Goal: Task Accomplishment & Management: Complete application form

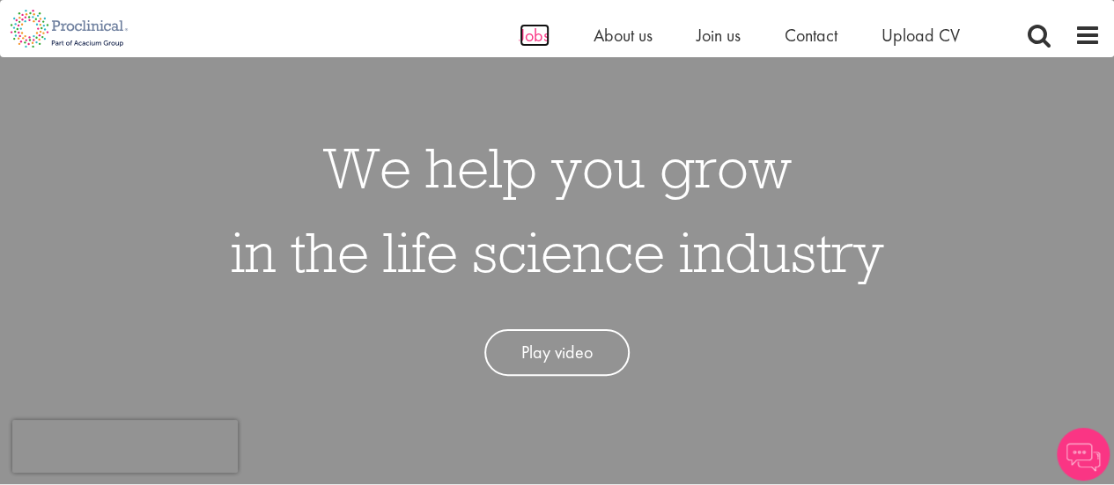
click at [527, 33] on span "Jobs" at bounding box center [534, 35] width 30 height 23
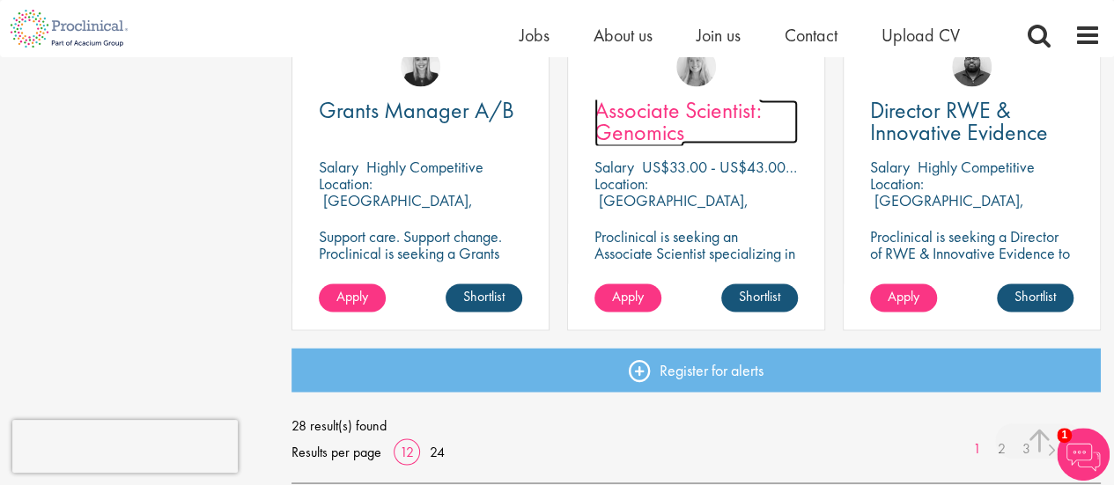
scroll to position [1380, 0]
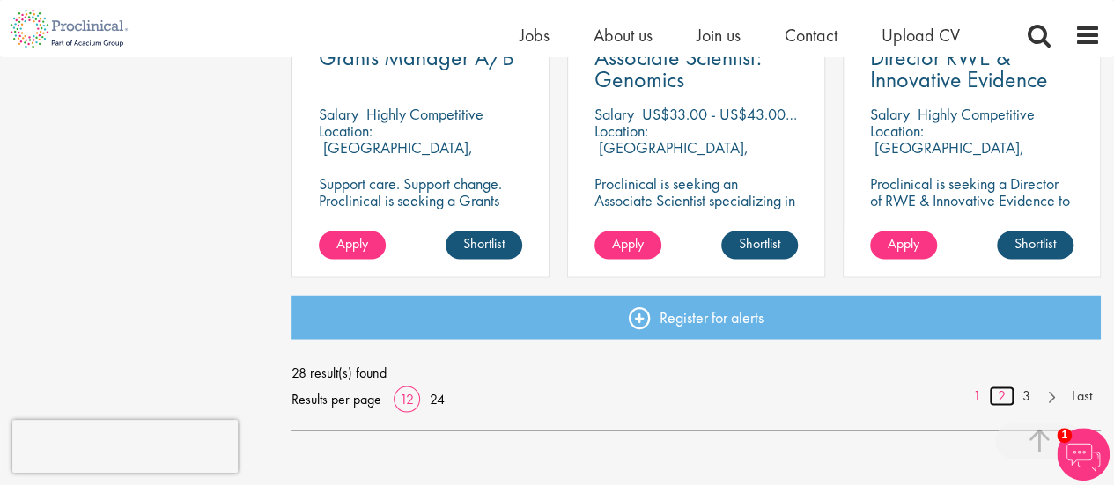
click at [998, 398] on link "2" at bounding box center [1002, 396] width 26 height 20
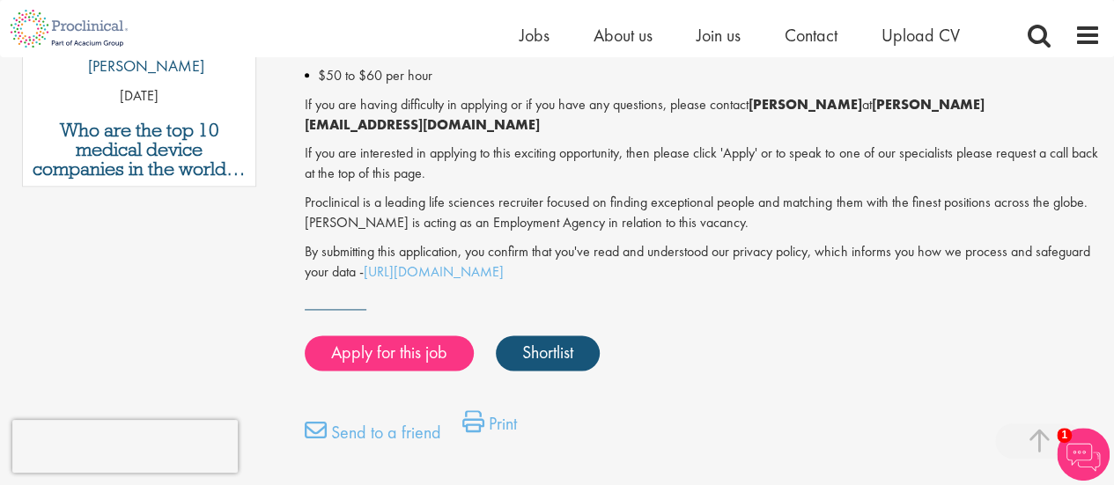
scroll to position [1097, 0]
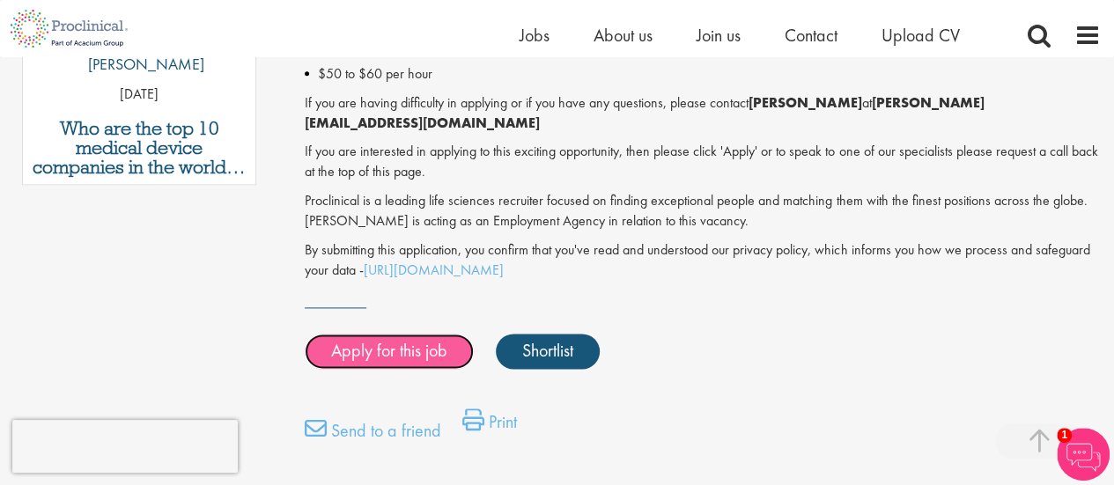
click at [430, 335] on link "Apply for this job" at bounding box center [389, 351] width 169 height 35
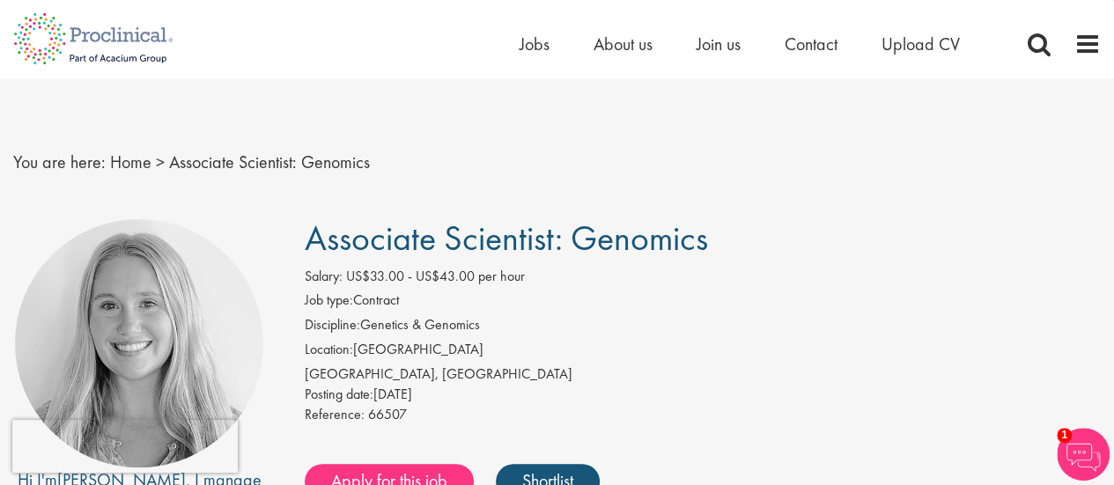
click at [614, 341] on li "Location: United States" at bounding box center [703, 352] width 796 height 25
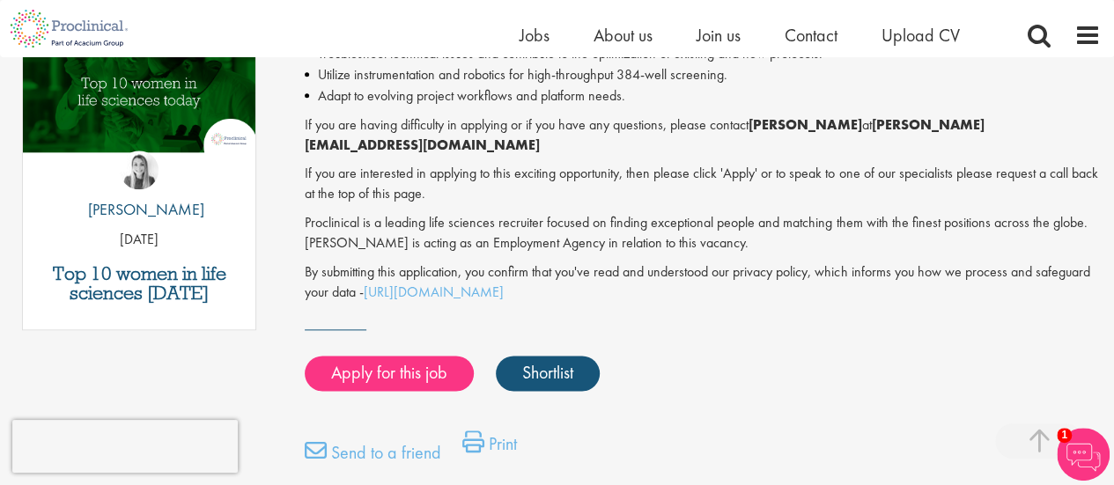
scroll to position [952, 0]
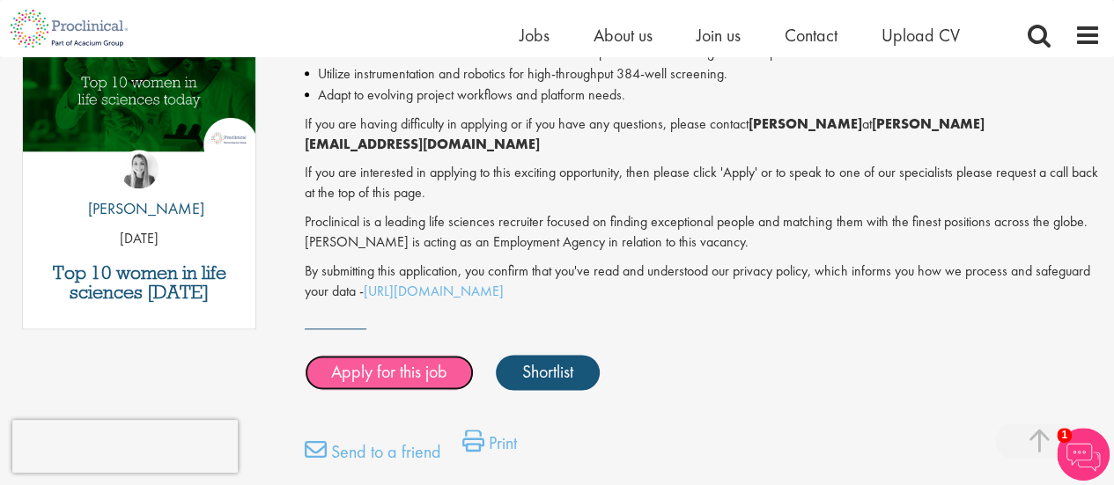
click at [447, 355] on link "Apply for this job" at bounding box center [389, 372] width 169 height 35
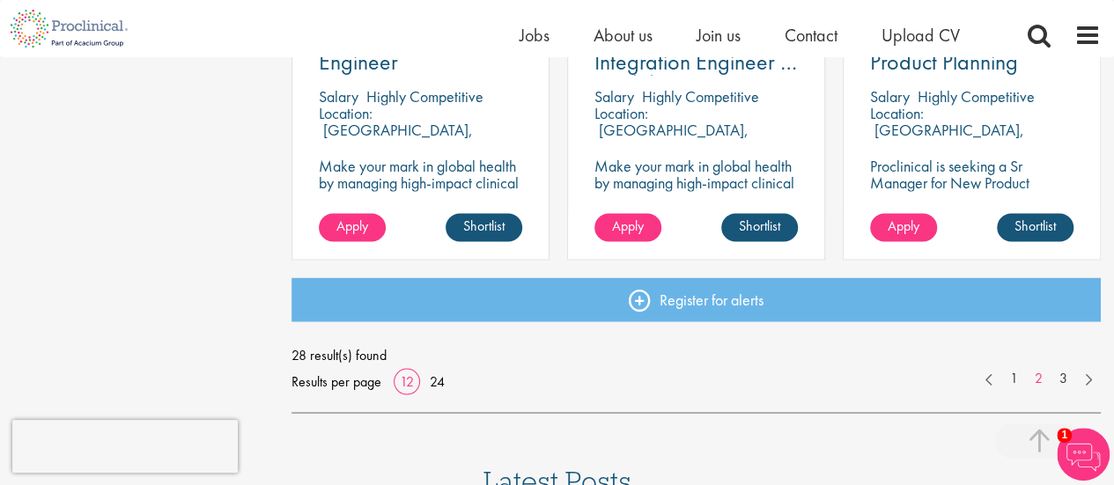
scroll to position [1462, 0]
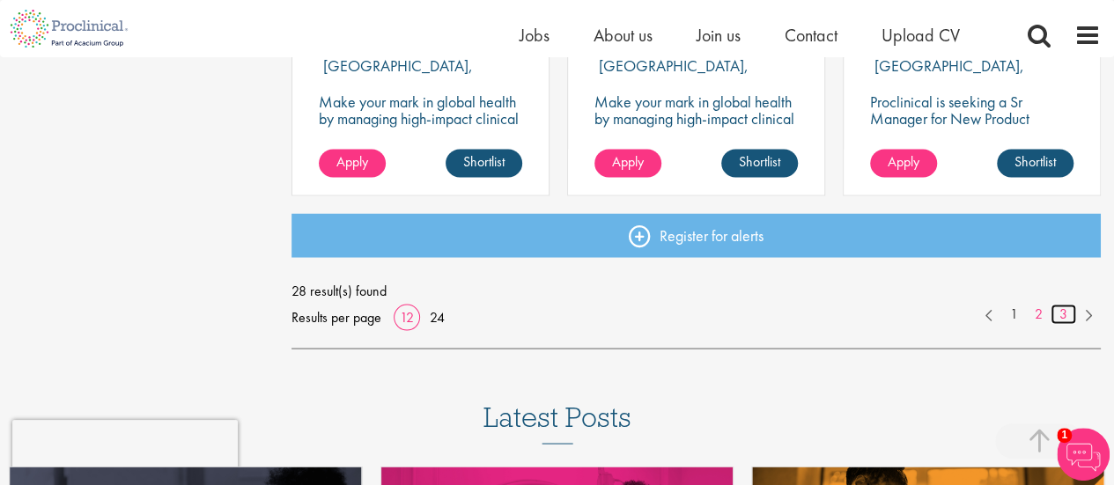
click at [1056, 314] on link "3" at bounding box center [1063, 314] width 26 height 20
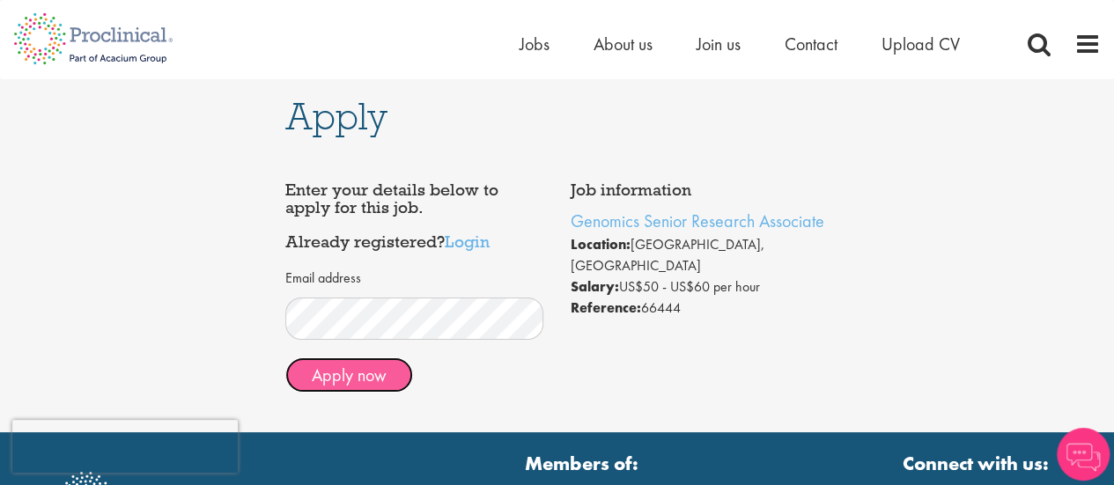
click at [376, 381] on button "Apply now" at bounding box center [349, 374] width 128 height 35
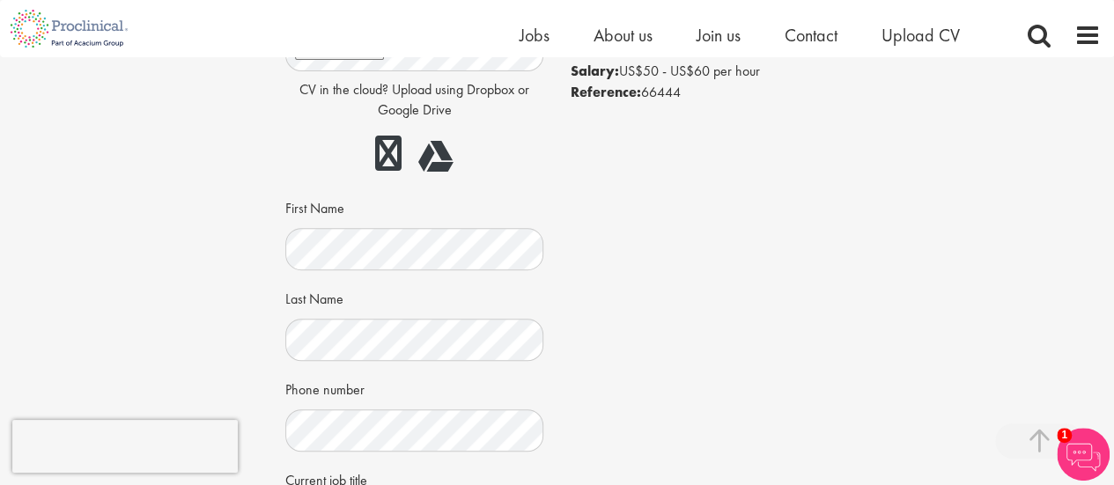
scroll to position [472, 0]
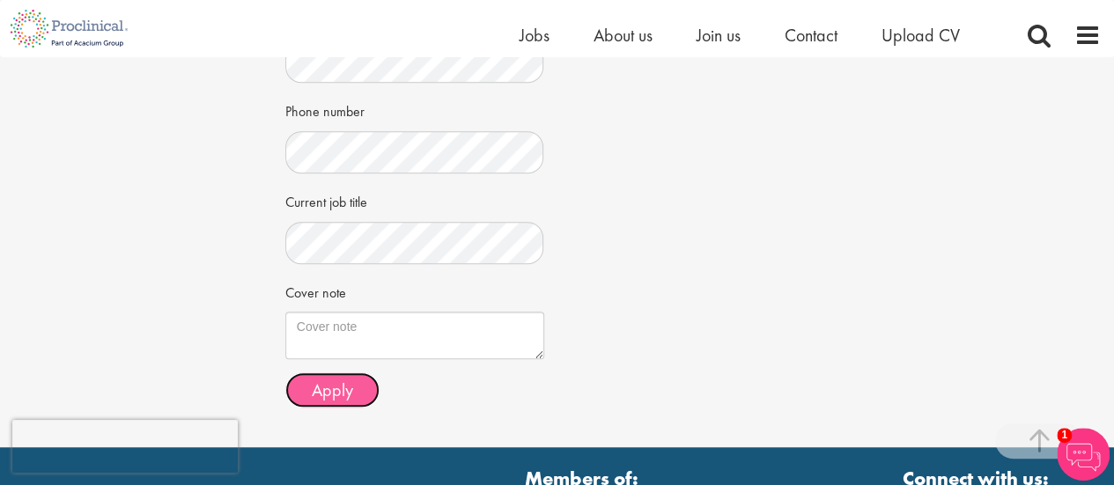
click at [349, 381] on span "Apply" at bounding box center [332, 390] width 41 height 23
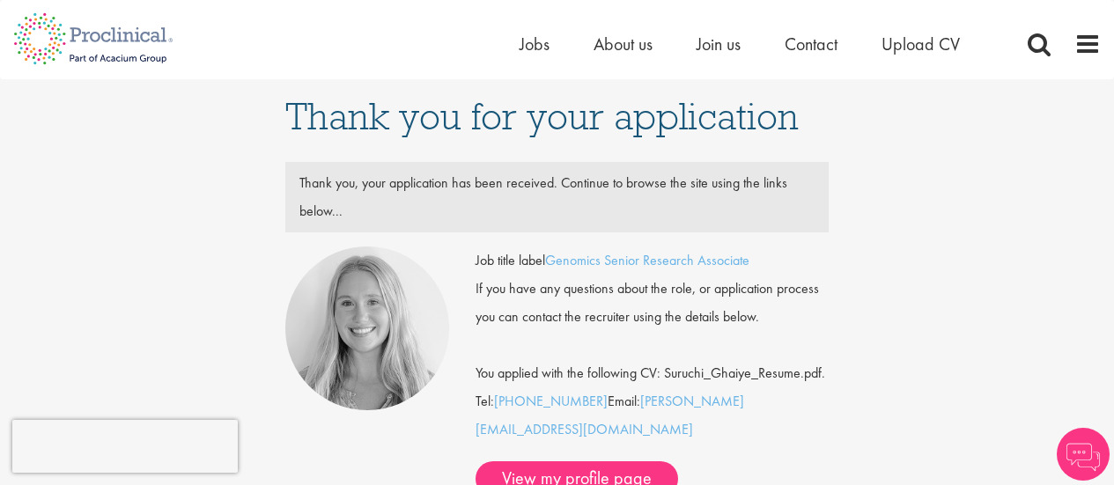
click at [966, 393] on div "Thank you for your application Thank you, your application has been received. C…" at bounding box center [557, 378] width 1140 height 599
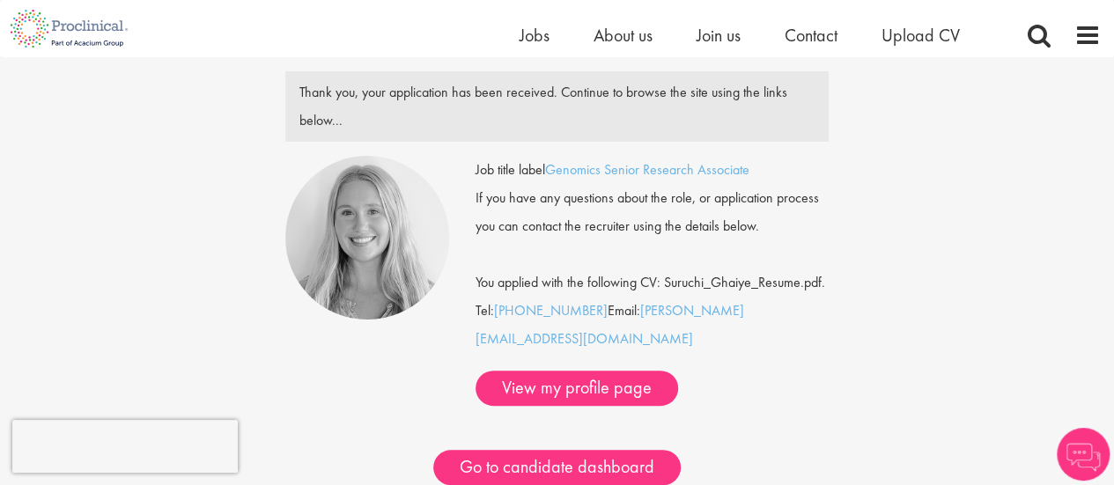
scroll to position [70, 0]
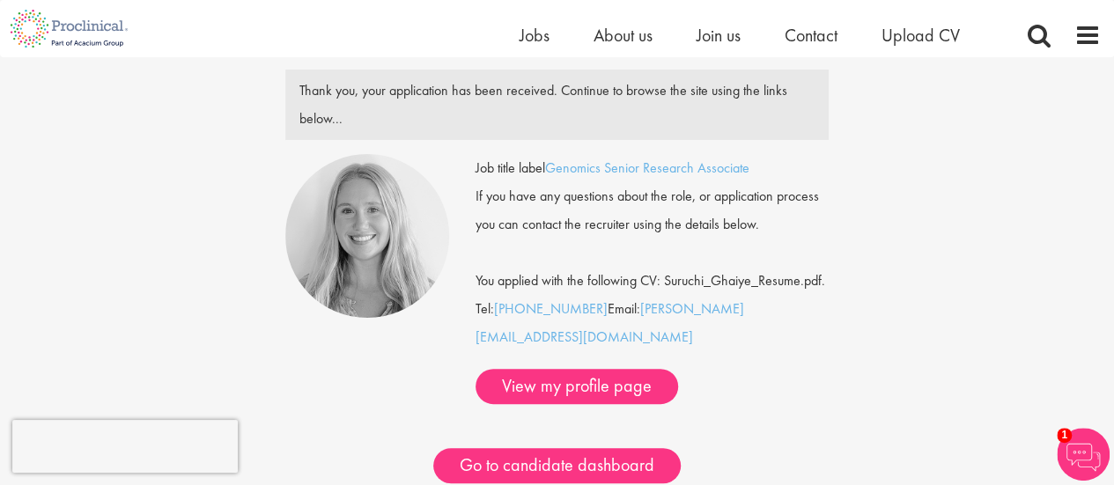
click at [930, 362] on div "Thank you for your application Thank you, your application has been received. C…" at bounding box center [557, 286] width 1140 height 599
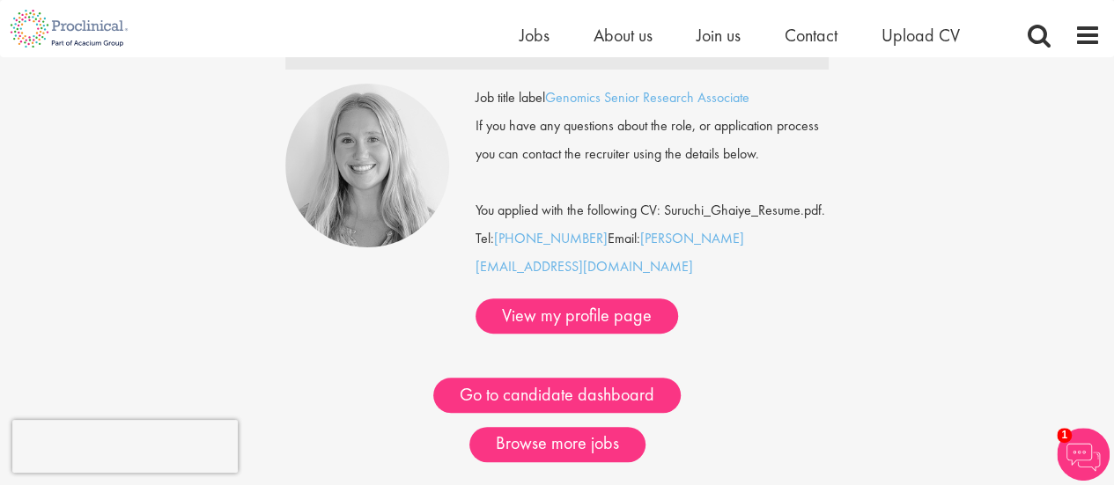
scroll to position [176, 0]
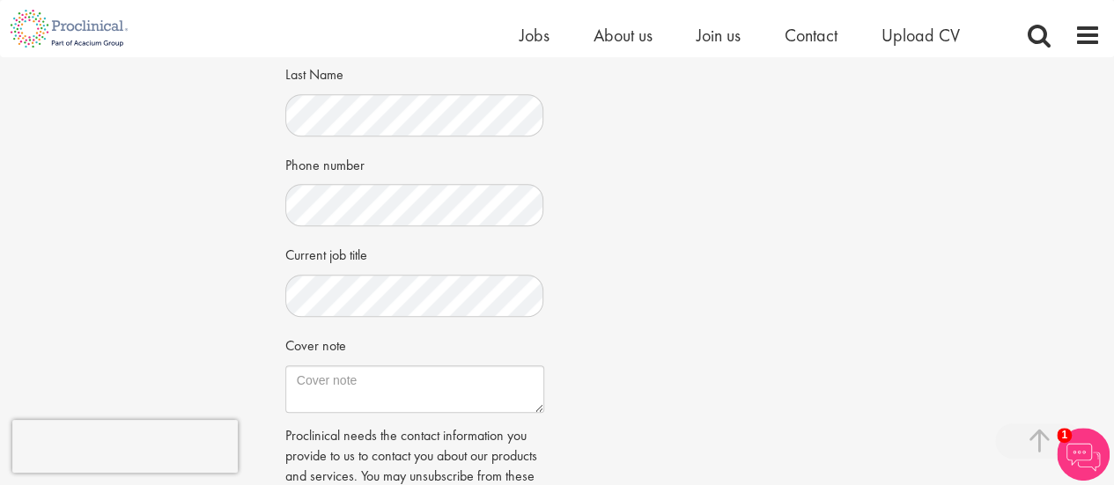
scroll to position [503, 0]
click at [708, 355] on div "Job information Associate Scientist: Genomics Location: Cambridge, USA Salary: …" at bounding box center [557, 135] width 570 height 976
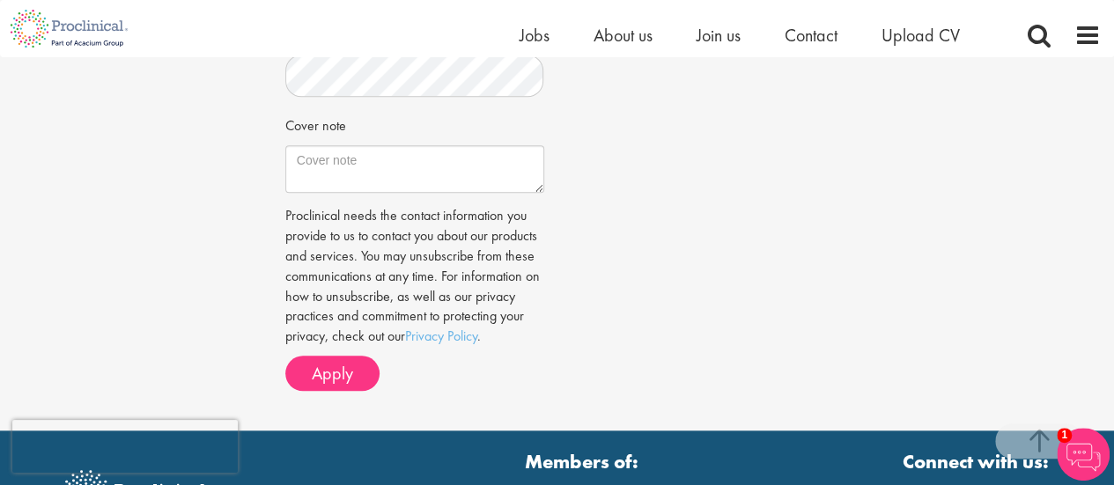
scroll to position [726, 0]
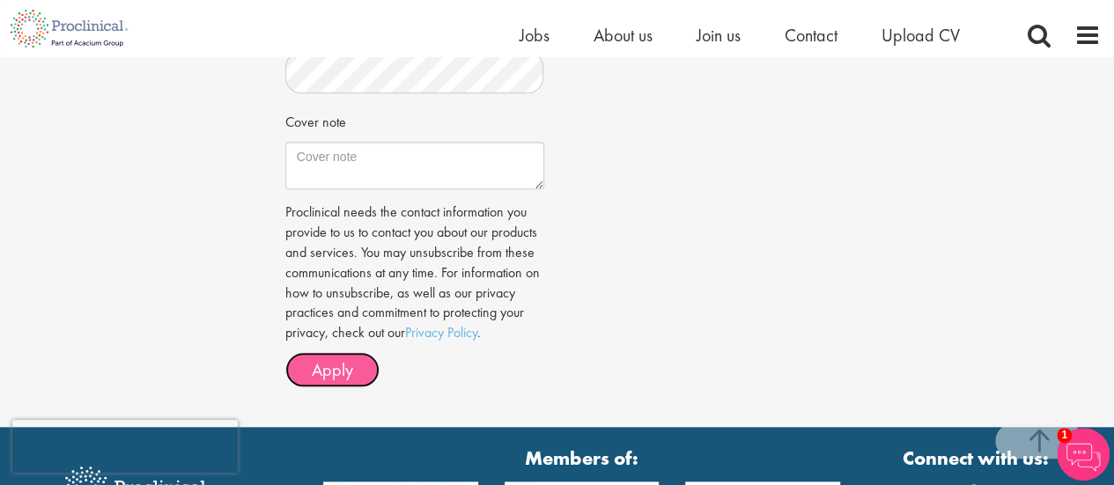
click at [332, 369] on span "Apply" at bounding box center [332, 369] width 41 height 23
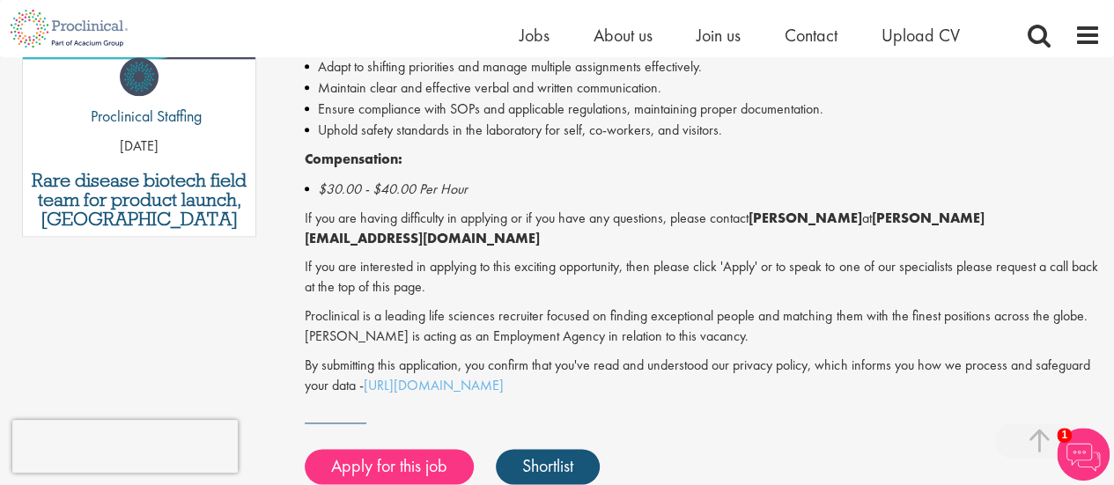
scroll to position [1046, 0]
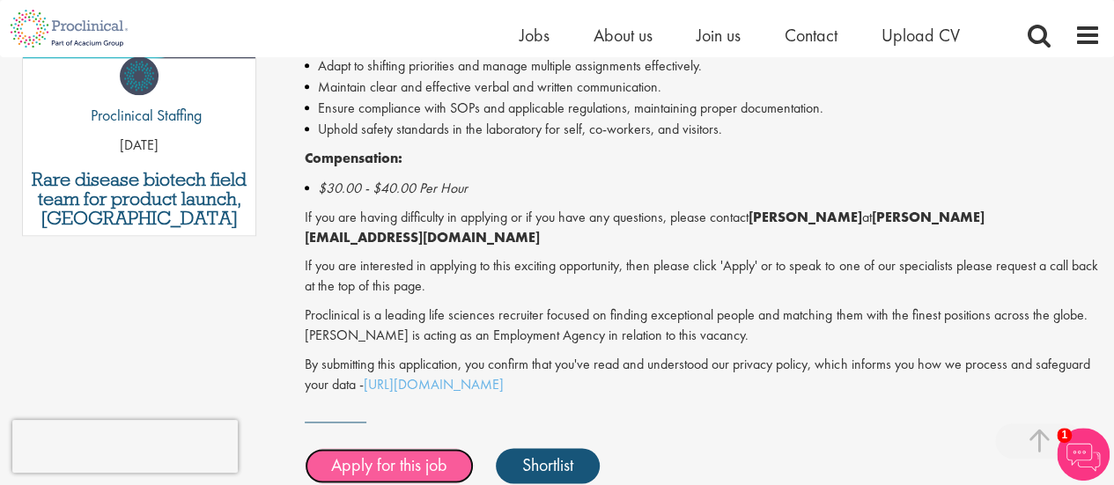
click at [349, 454] on link "Apply for this job" at bounding box center [389, 465] width 169 height 35
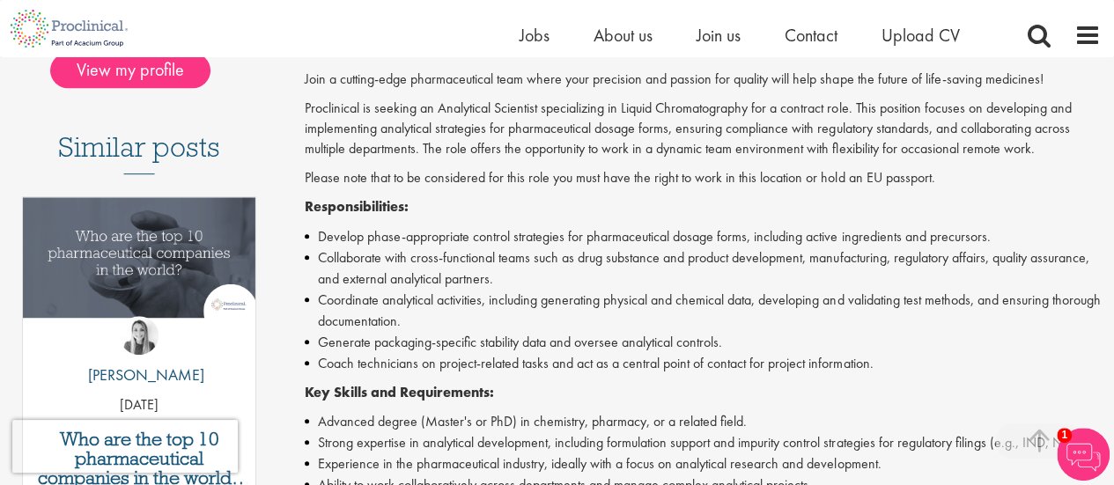
scroll to position [456, 0]
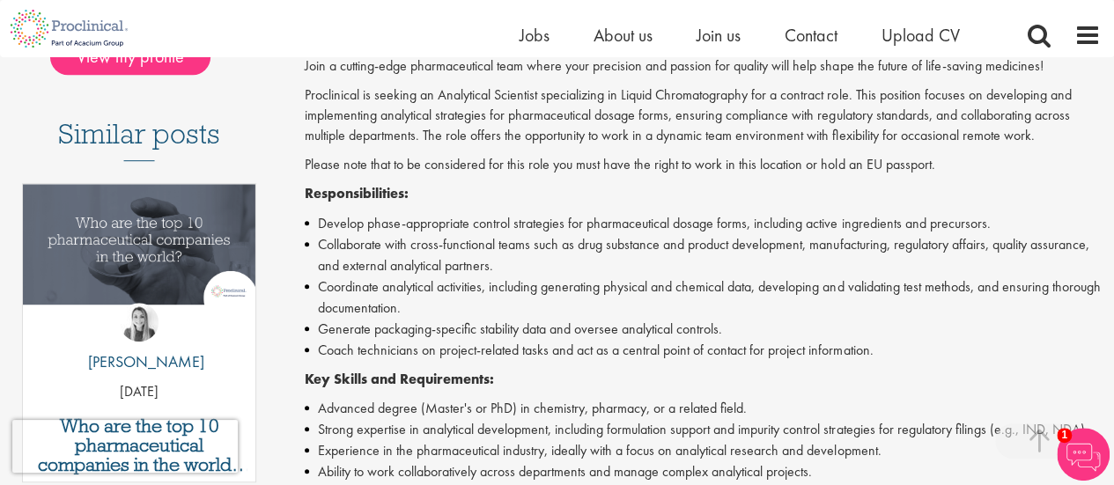
click at [553, 325] on li "Generate packaging-specific stability data and oversee analytical controls." at bounding box center [703, 329] width 796 height 21
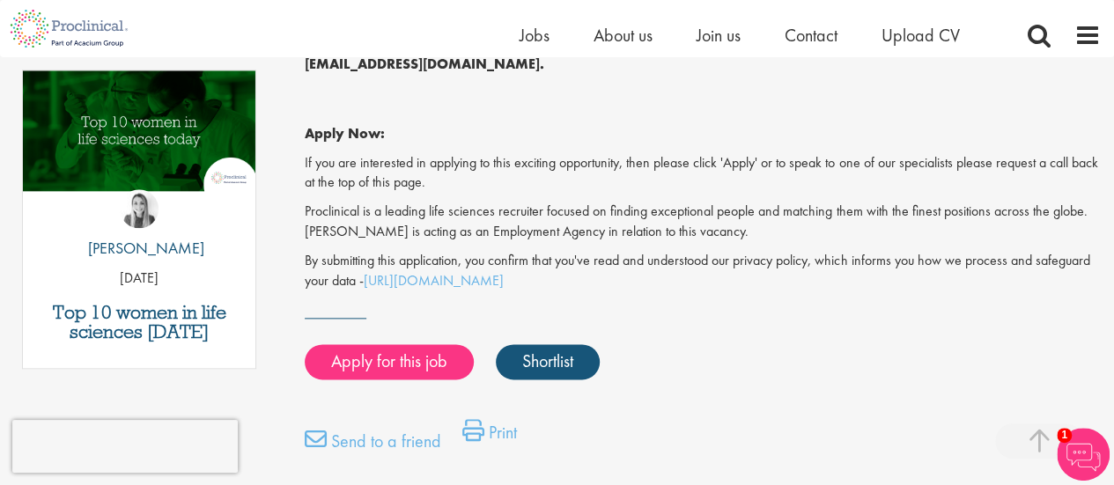
scroll to position [917, 0]
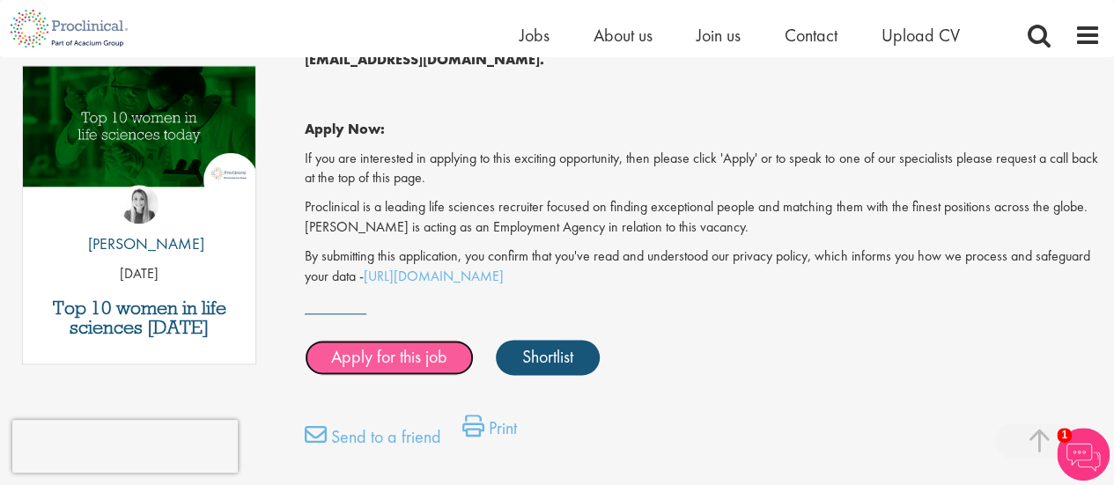
click at [421, 351] on link "Apply for this job" at bounding box center [389, 357] width 169 height 35
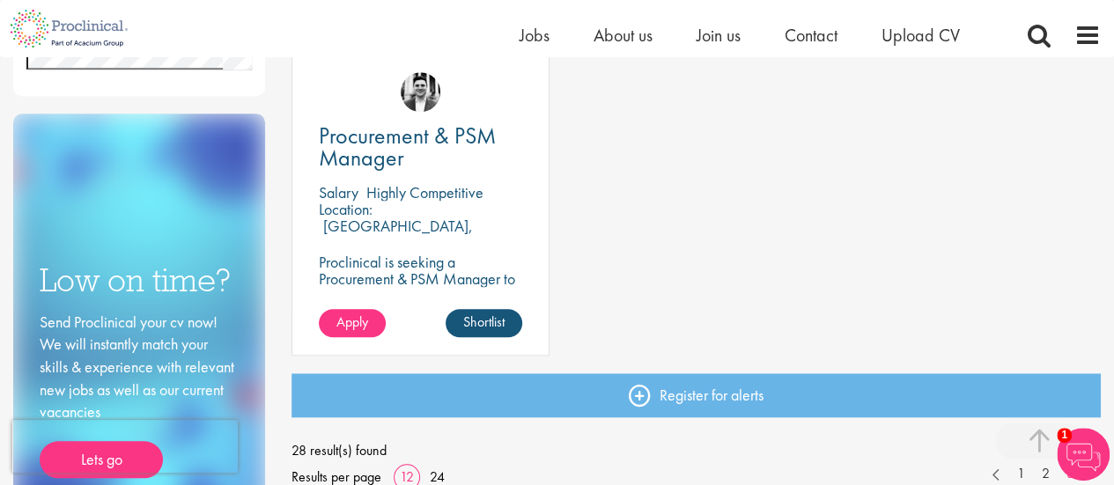
scroll to position [664, 0]
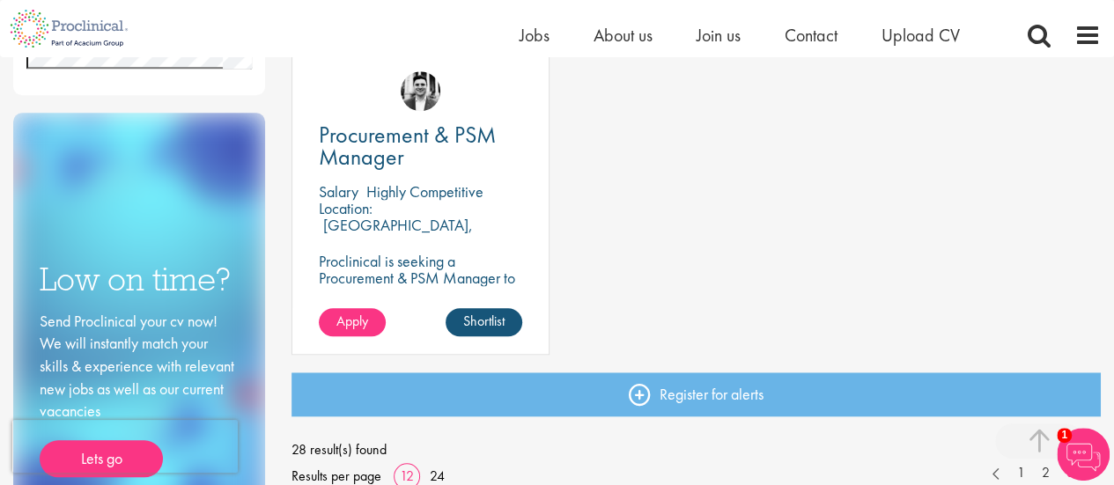
click at [638, 239] on div "Director, Clinical Quality Assurance (GCP) [GEOGRAPHIC_DATA] US$200000.00 - US$…" at bounding box center [696, 52] width 827 height 639
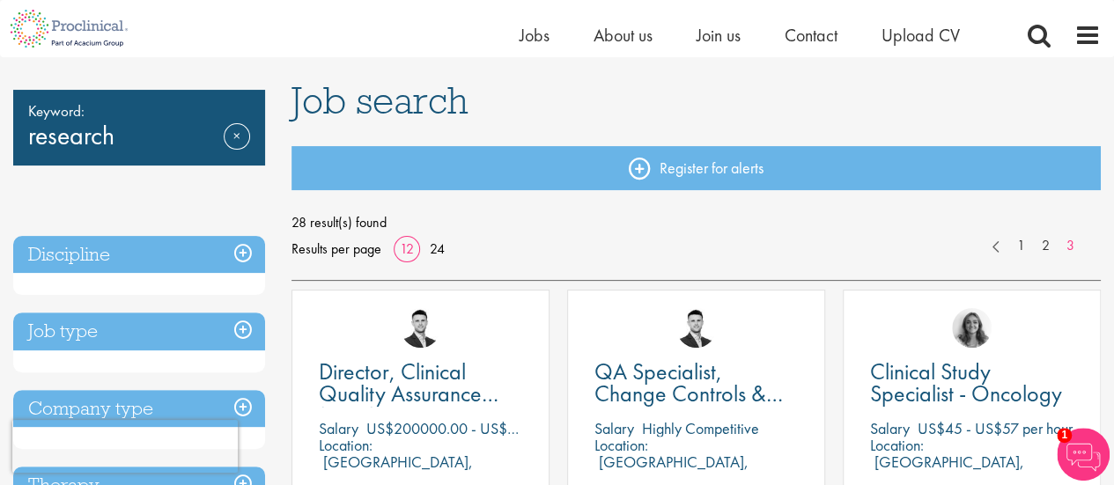
scroll to position [109, 0]
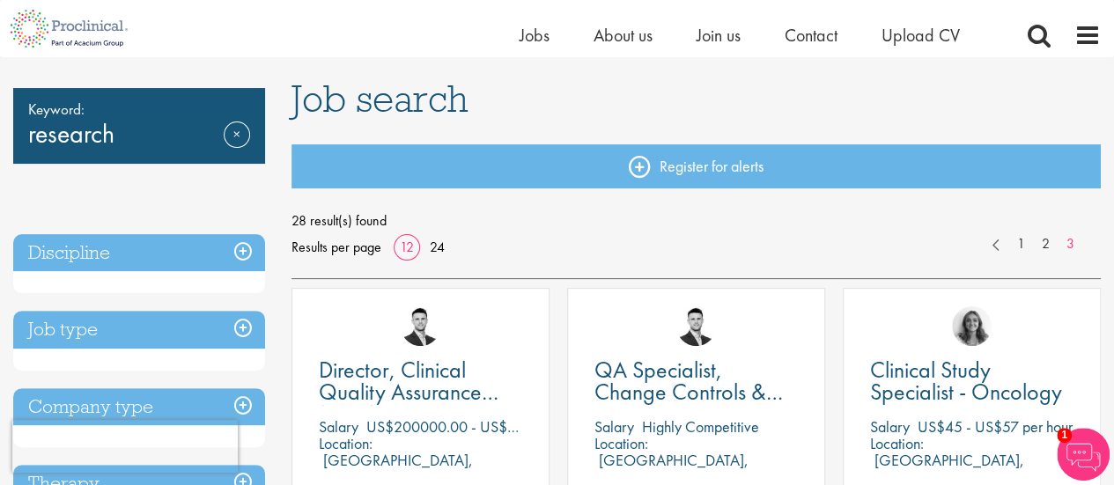
click at [245, 248] on h3 "Discipline" at bounding box center [139, 253] width 252 height 38
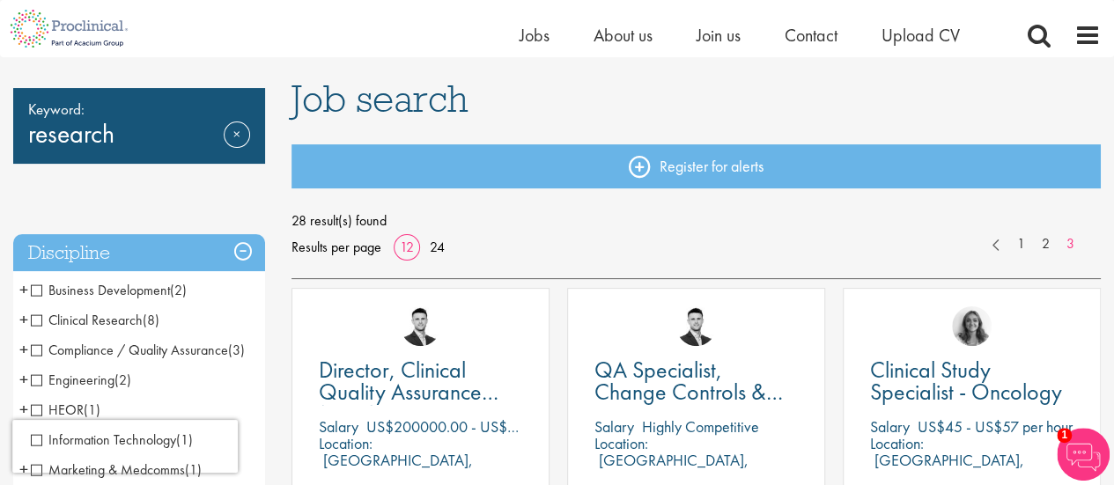
click at [38, 320] on span "Clinical Research" at bounding box center [87, 320] width 112 height 18
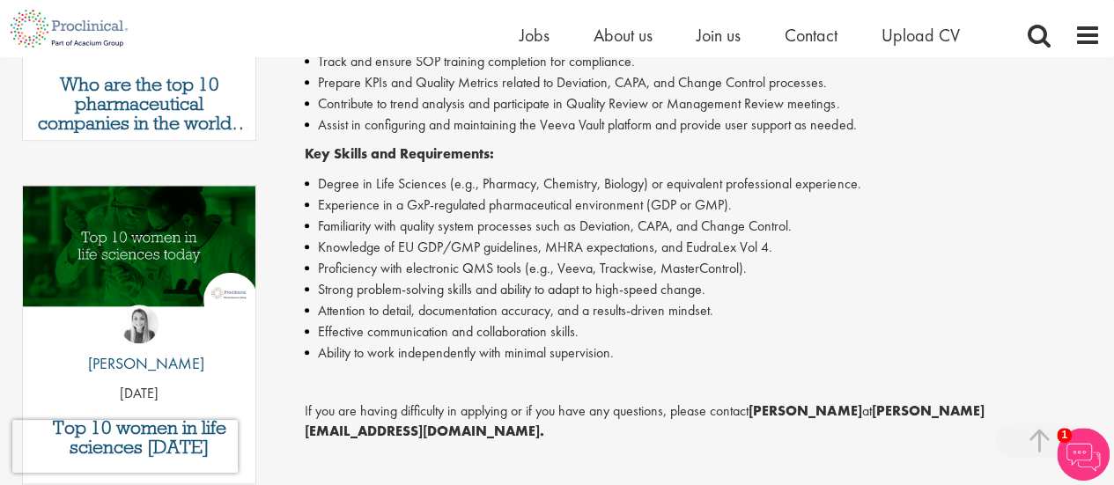
scroll to position [798, 0]
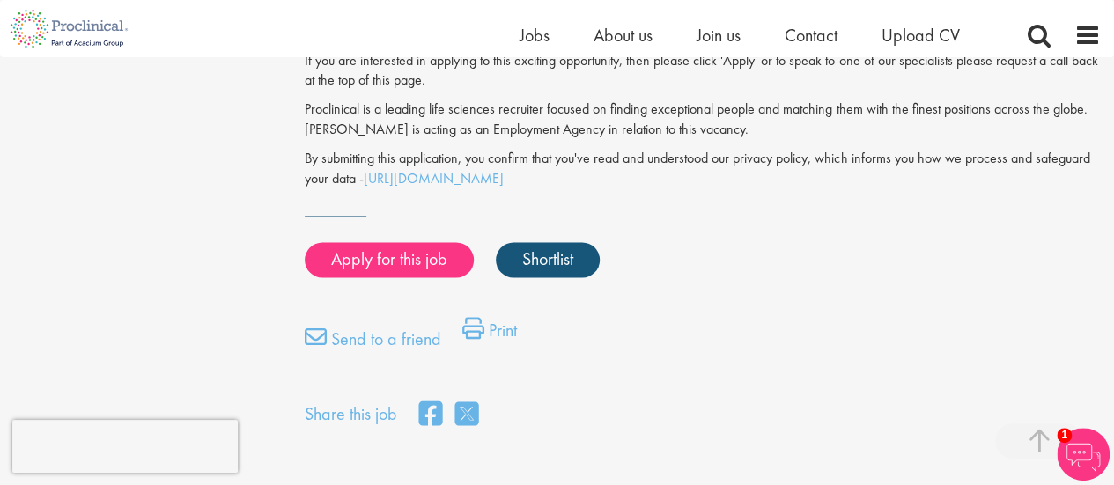
scroll to position [1318, 0]
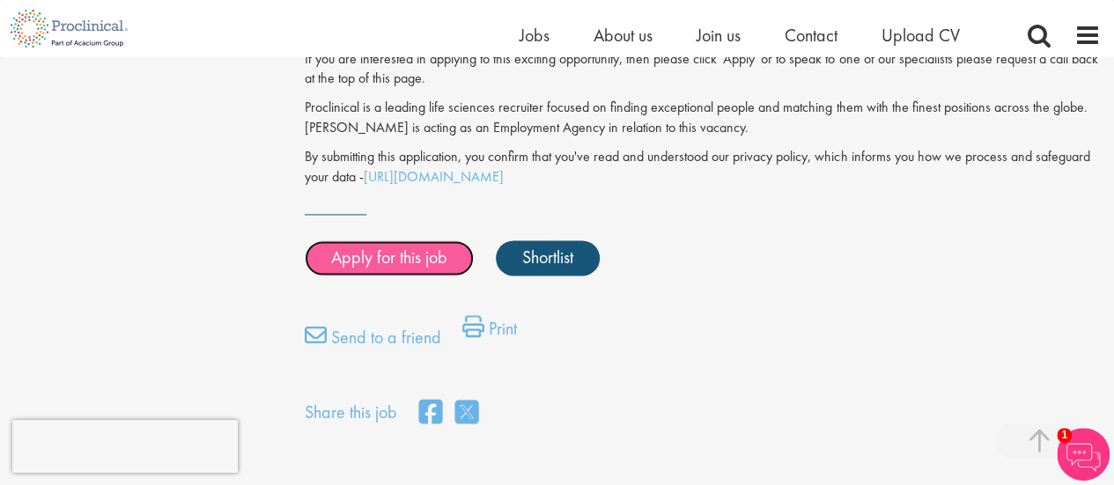
click at [428, 241] on link "Apply for this job" at bounding box center [389, 257] width 169 height 35
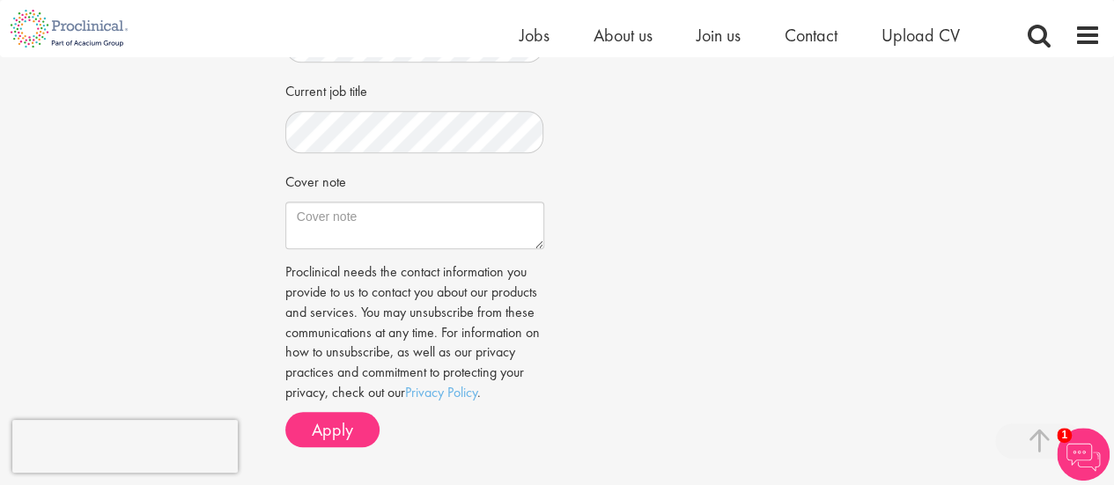
scroll to position [689, 0]
click at [319, 429] on span "Apply" at bounding box center [332, 427] width 41 height 23
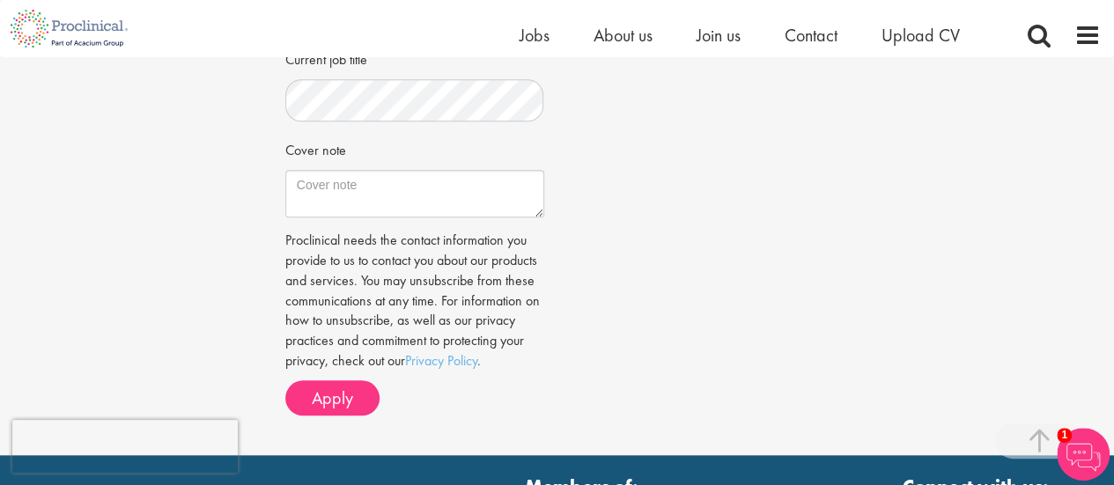
scroll to position [718, 0]
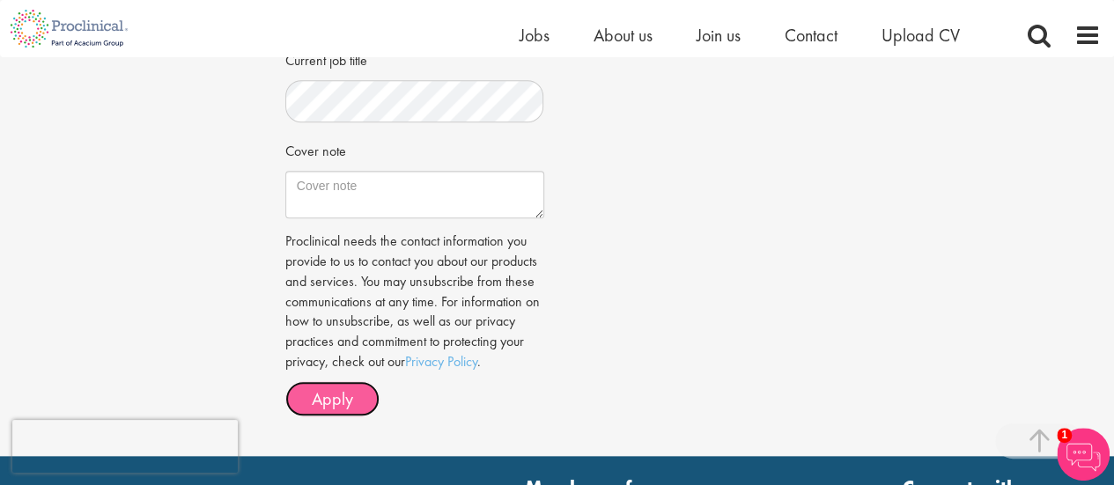
click at [333, 413] on button "Apply" at bounding box center [332, 398] width 94 height 35
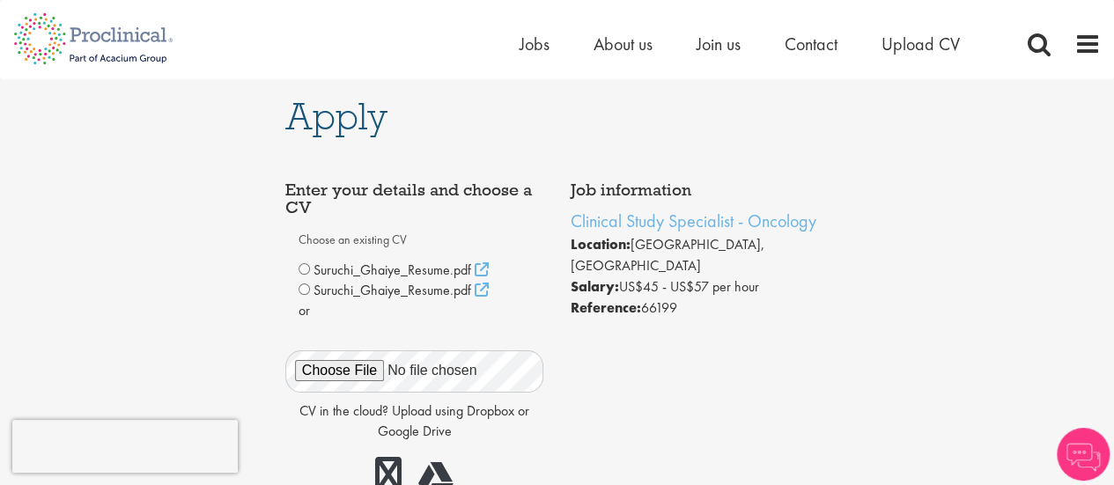
click at [417, 267] on span "Suruchi_Ghaiye_Resume.pdf" at bounding box center [392, 270] width 158 height 18
click at [305, 275] on div "Suruchi_Ghaiye_Resume.pdf" at bounding box center [414, 270] width 232 height 21
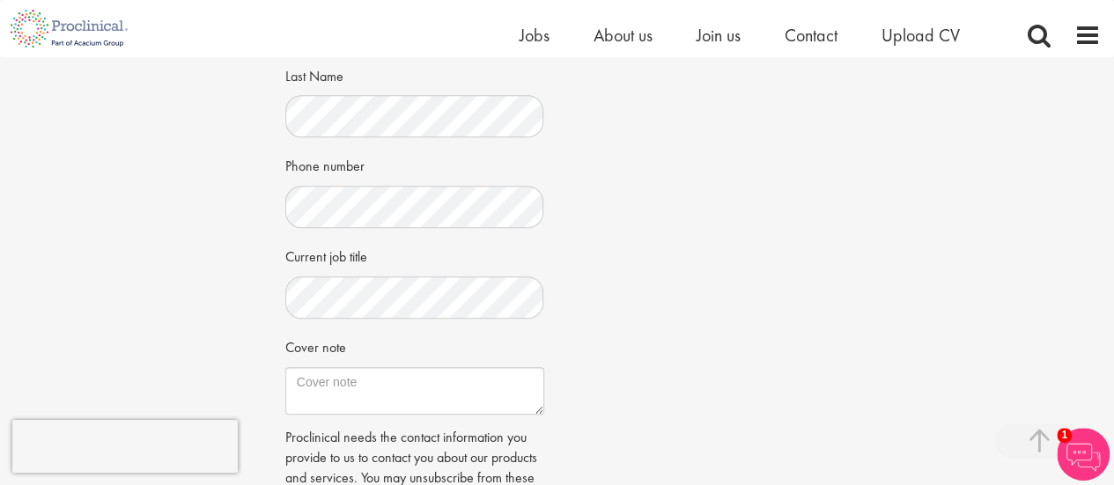
scroll to position [523, 0]
click at [189, 320] on div "Apply Job information Clinical Study Specialist - Oncology Location: Basking Ri…" at bounding box center [557, 92] width 1140 height 1117
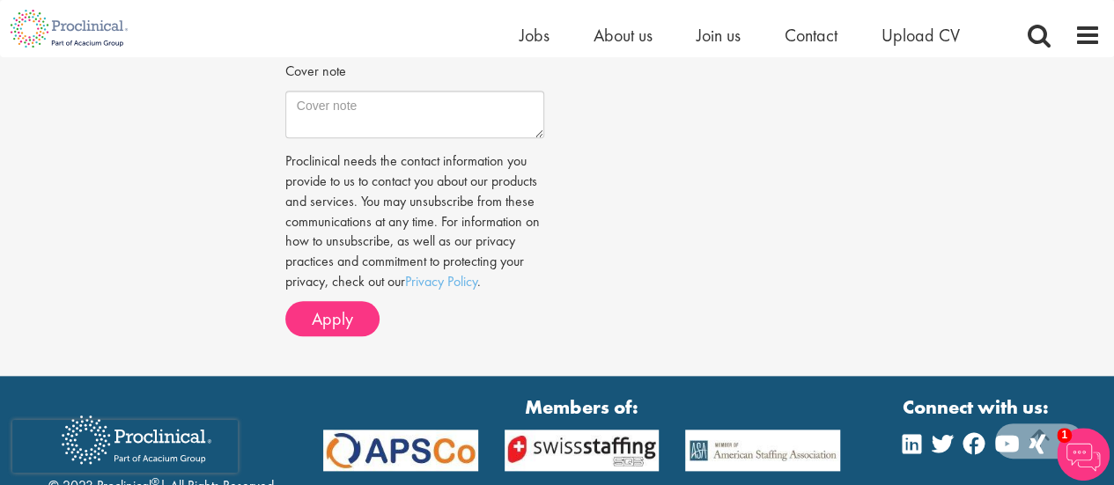
scroll to position [797, 0]
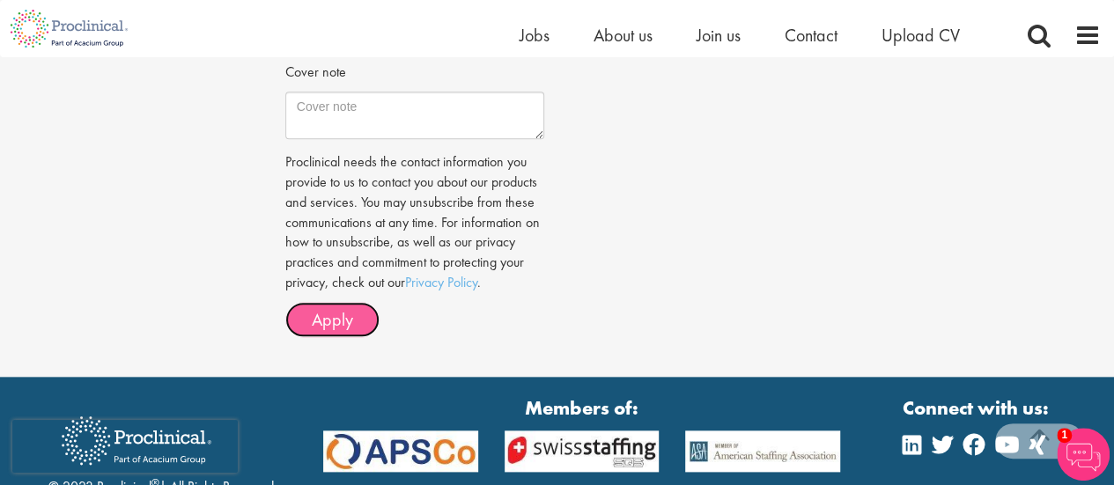
click at [324, 319] on span "Apply" at bounding box center [332, 319] width 41 height 23
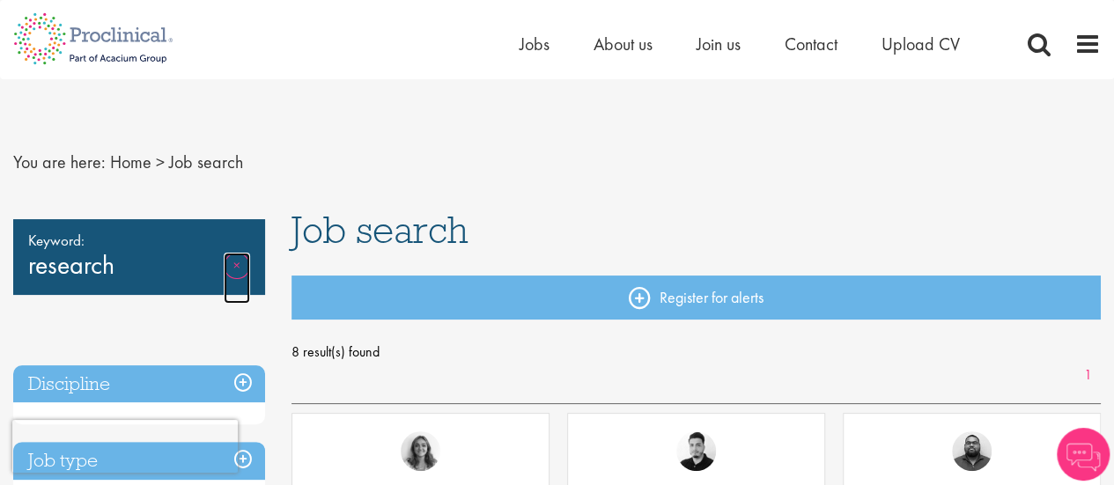
click at [235, 260] on link "Remove" at bounding box center [237, 278] width 26 height 51
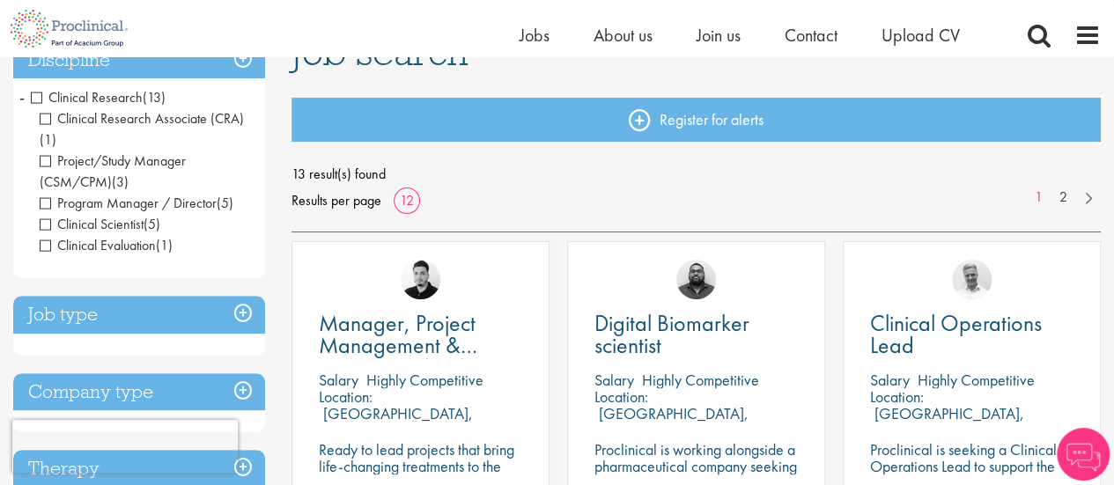
scroll to position [158, 0]
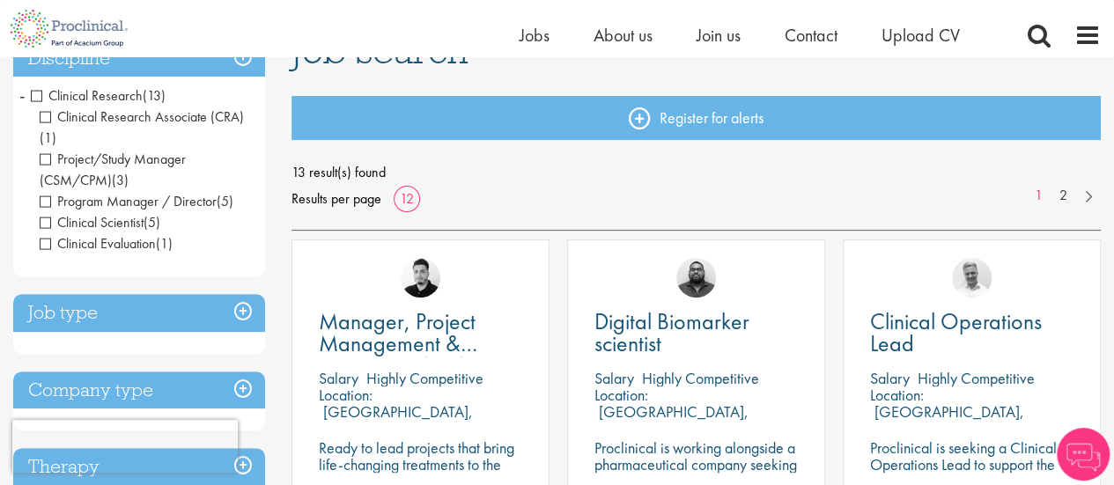
click at [26, 99] on li "Clinical Research (13) - + Clinical Research Associate (CRA) (1) Project/Study …" at bounding box center [139, 170] width 252 height 178
click at [25, 99] on li "Clinical Research (13) - + Clinical Research Associate (CRA) (1) Project/Study …" at bounding box center [139, 170] width 252 height 178
click at [27, 96] on li "Clinical Research (13) - + Clinical Research Associate (CRA) (1) Project/Study …" at bounding box center [139, 170] width 252 height 178
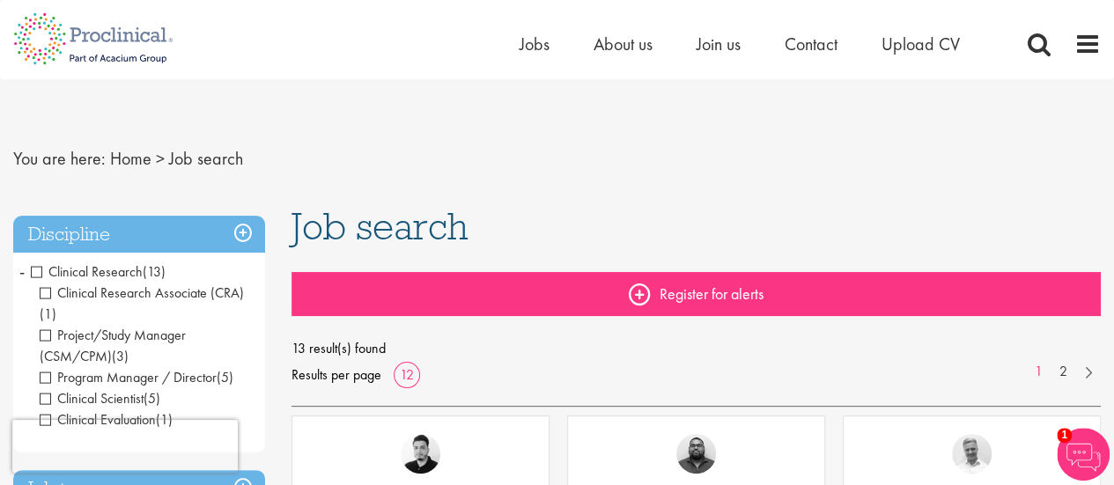
scroll to position [1, 0]
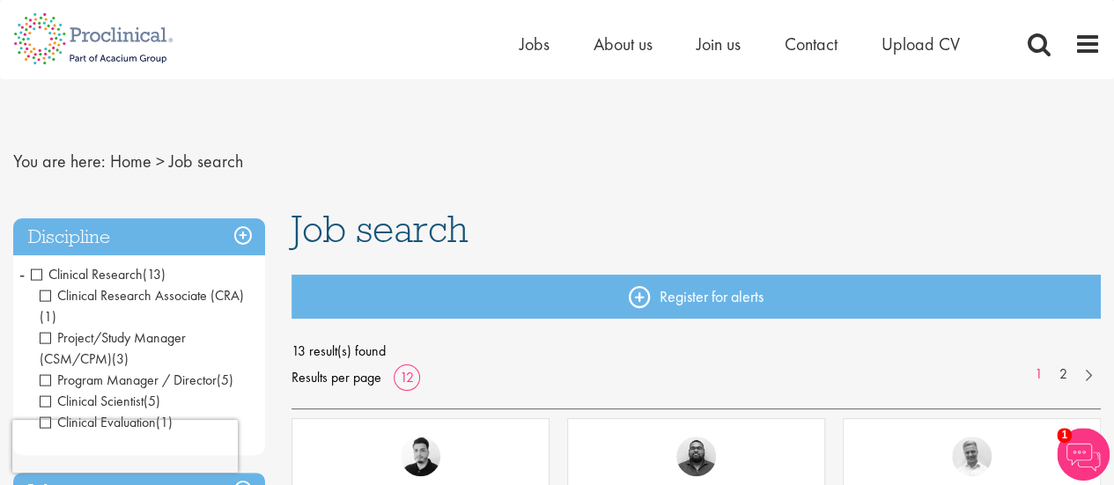
click at [37, 275] on span "Clinical Research" at bounding box center [87, 274] width 112 height 18
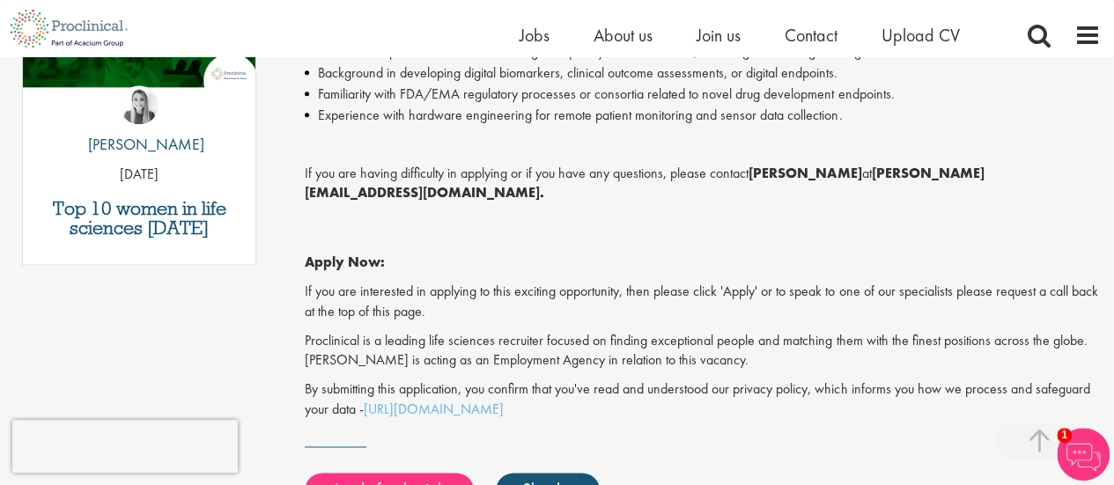
scroll to position [1018, 0]
click at [436, 472] on link "Apply for this job" at bounding box center [389, 489] width 169 height 35
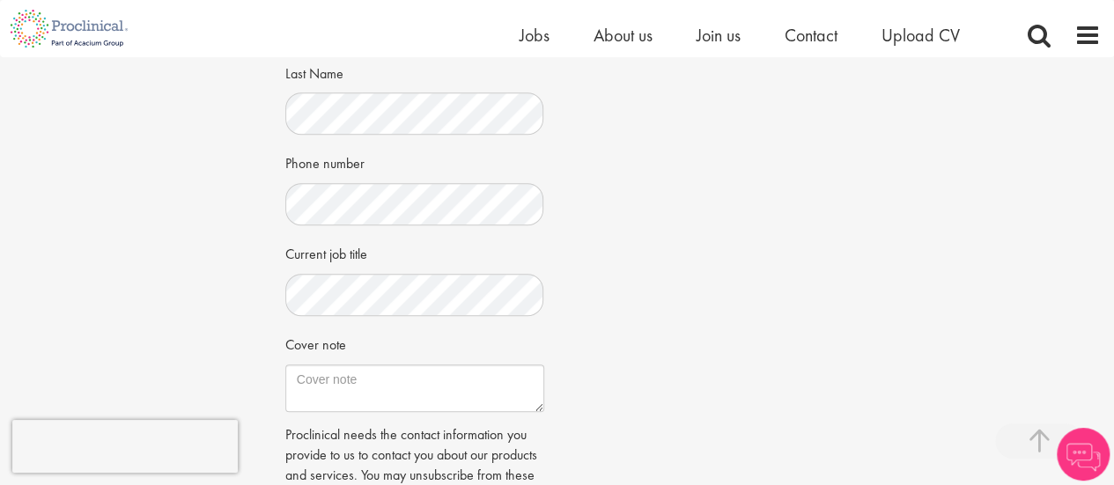
scroll to position [577, 0]
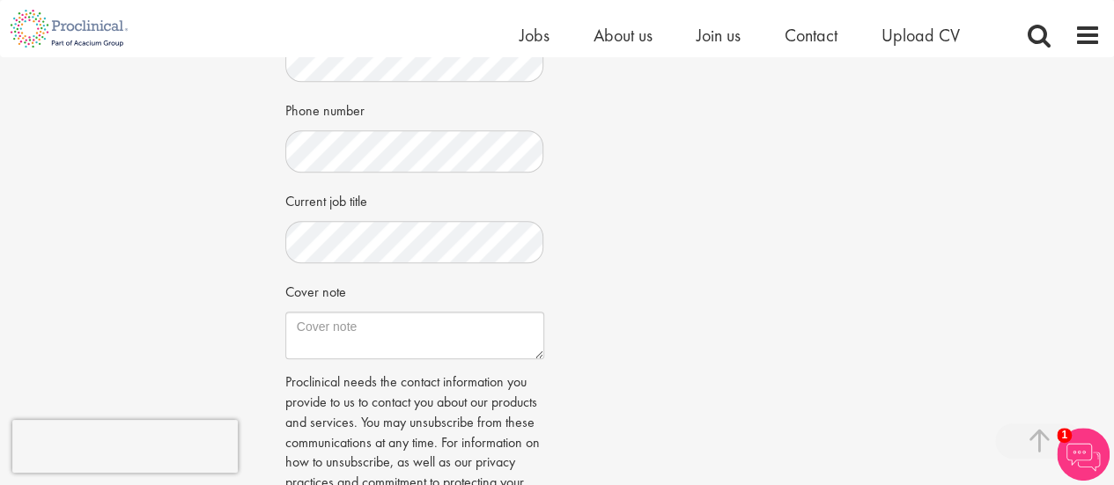
click at [239, 277] on div "Apply Job information Digital Biomarker scientist Location: Basel-City, Switzer…" at bounding box center [557, 38] width 1140 height 1117
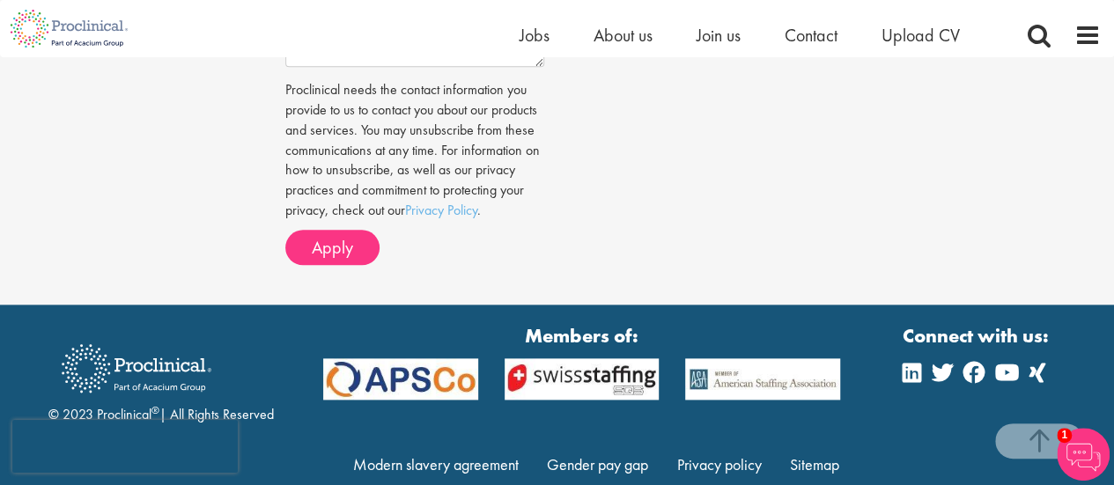
scroll to position [871, 0]
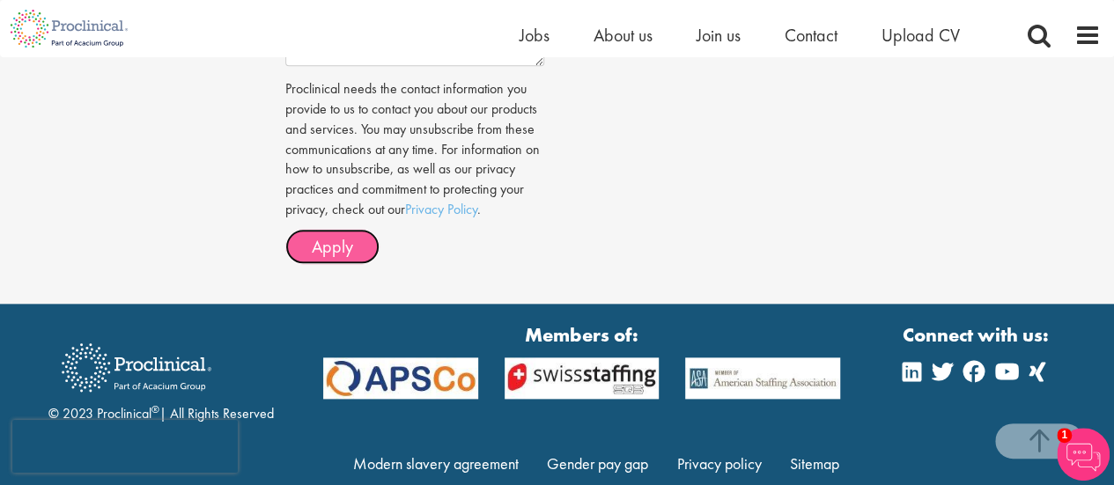
click at [342, 229] on button "Apply" at bounding box center [332, 246] width 94 height 35
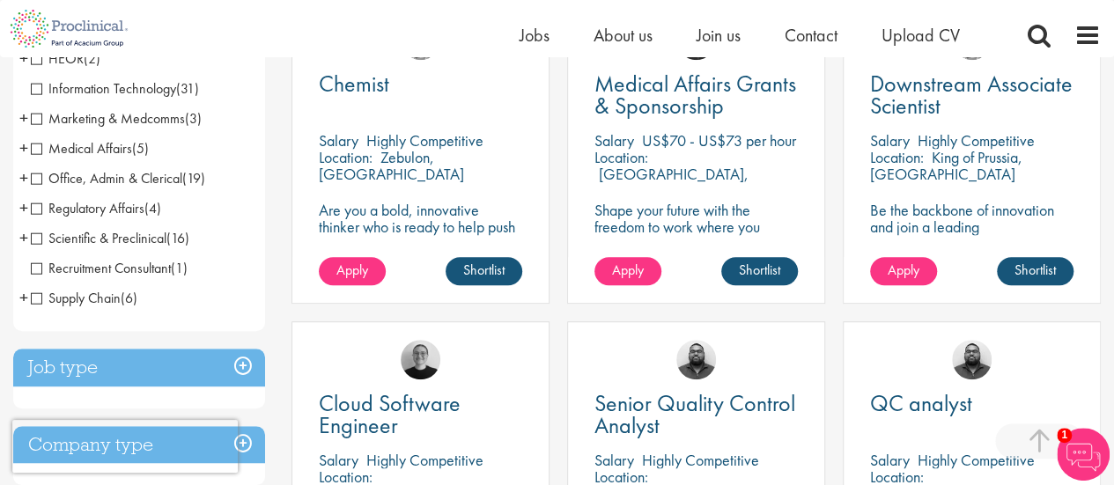
scroll to position [399, 0]
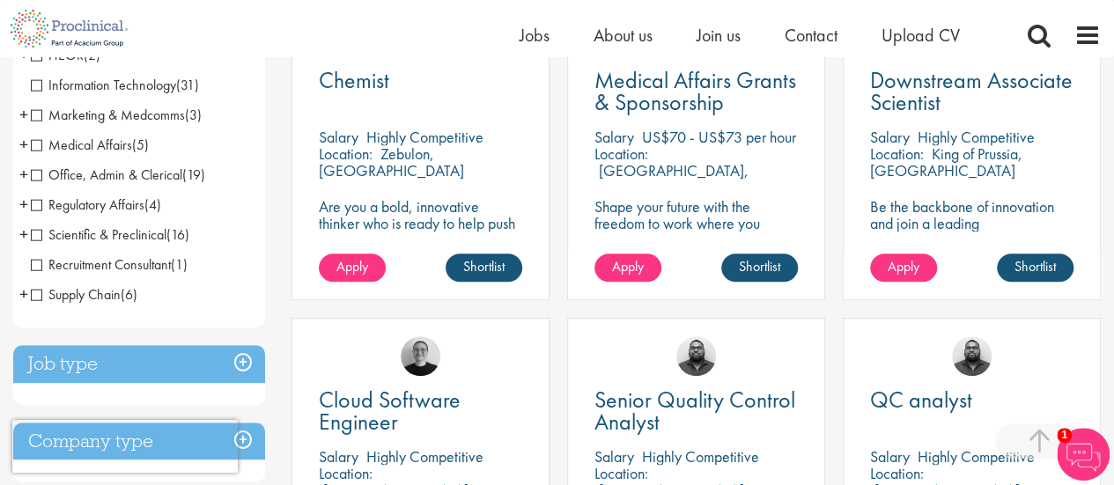
click at [40, 226] on span "Scientific & Preclinical" at bounding box center [99, 234] width 136 height 18
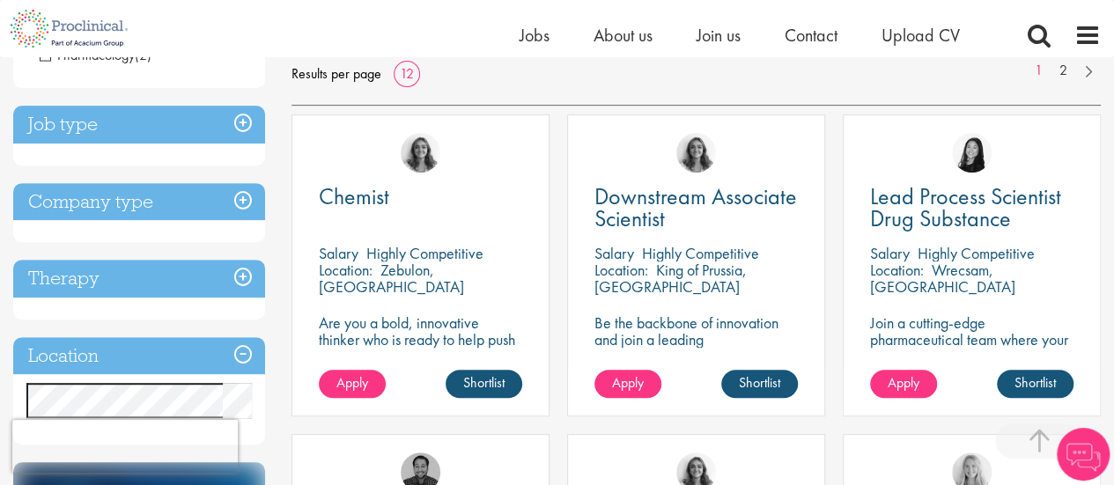
scroll to position [290, 0]
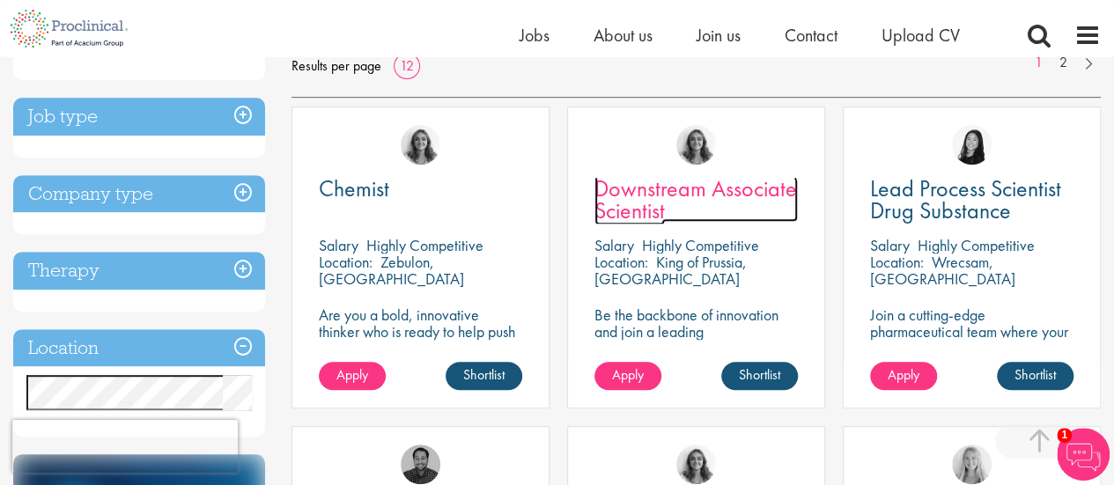
click at [659, 212] on span "Downstream Associate Scientist" at bounding box center [695, 199] width 202 height 52
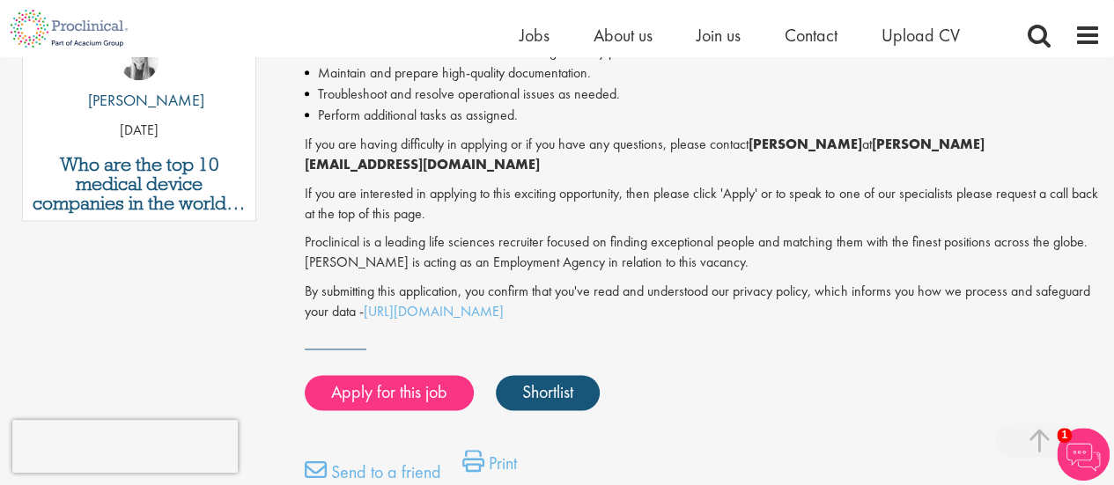
scroll to position [969, 0]
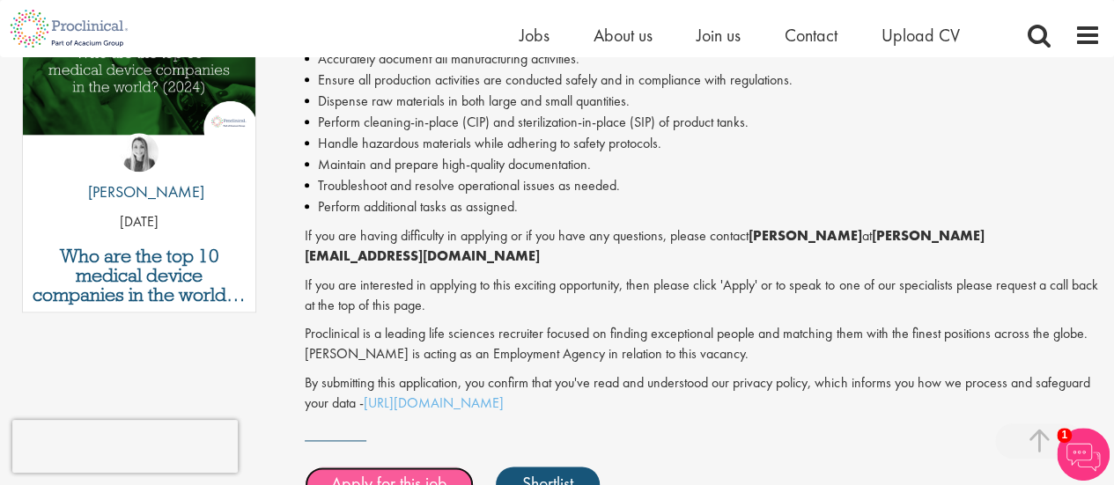
click at [379, 467] on link "Apply for this job" at bounding box center [389, 484] width 169 height 35
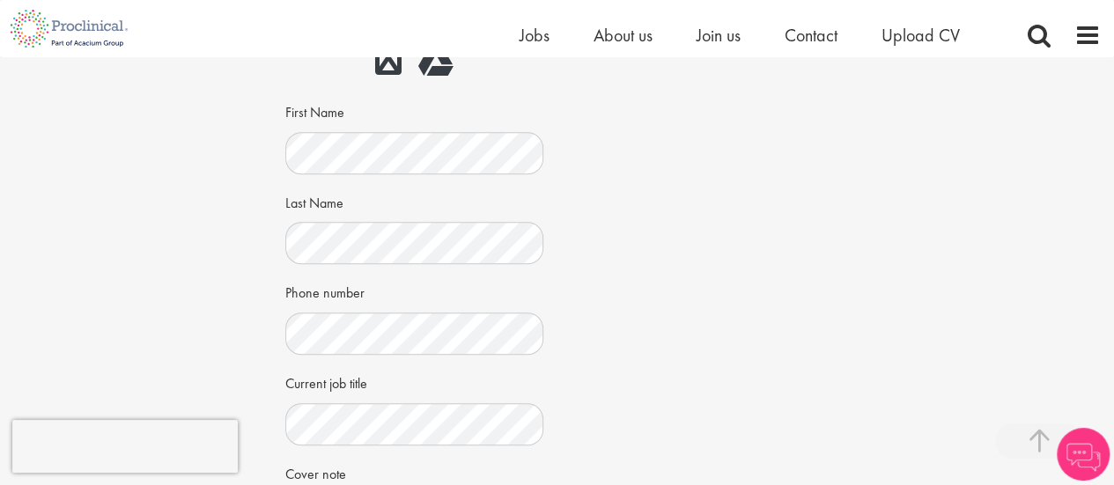
scroll to position [396, 0]
click at [218, 180] on div "Apply Job information Downstream Associate Scientist Location: King of Prussia,…" at bounding box center [557, 219] width 1140 height 1117
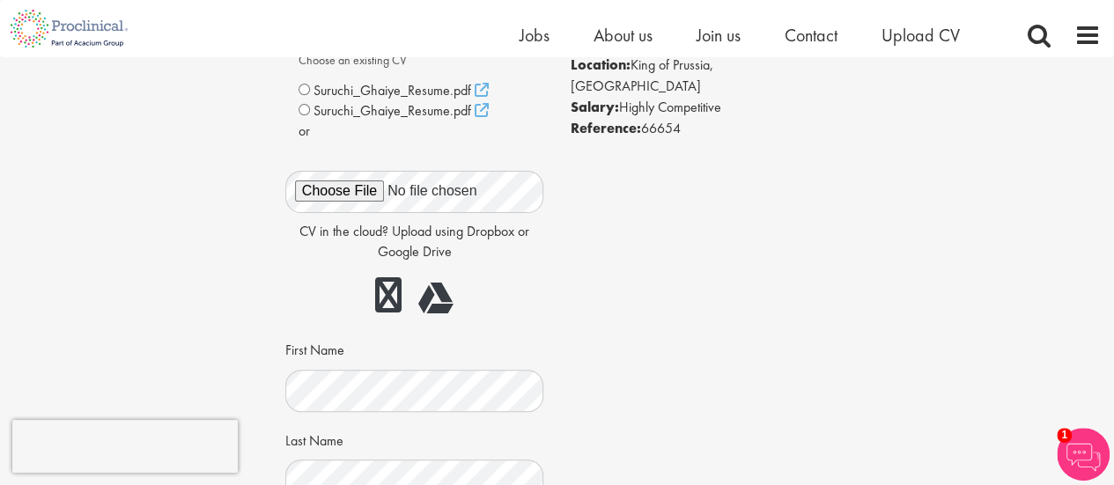
scroll to position [155, 0]
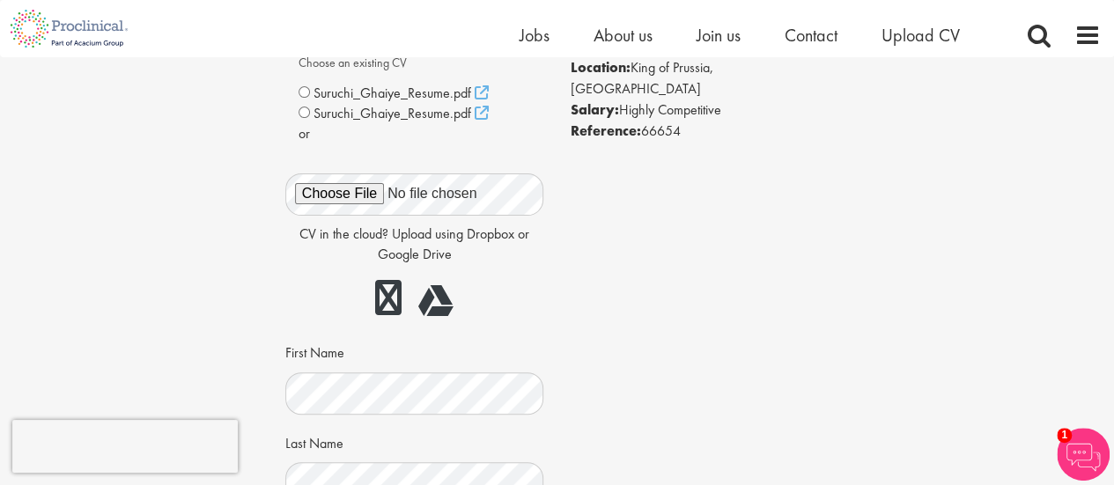
click at [218, 241] on div "Apply Job information Downstream Associate Scientist Location: King of Prussia,…" at bounding box center [557, 460] width 1140 height 1117
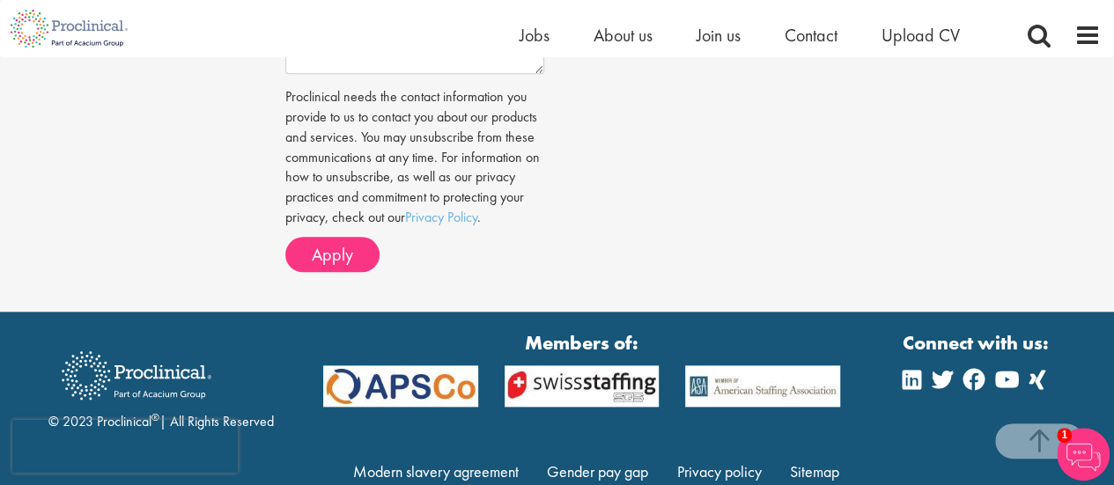
scroll to position [882, 0]
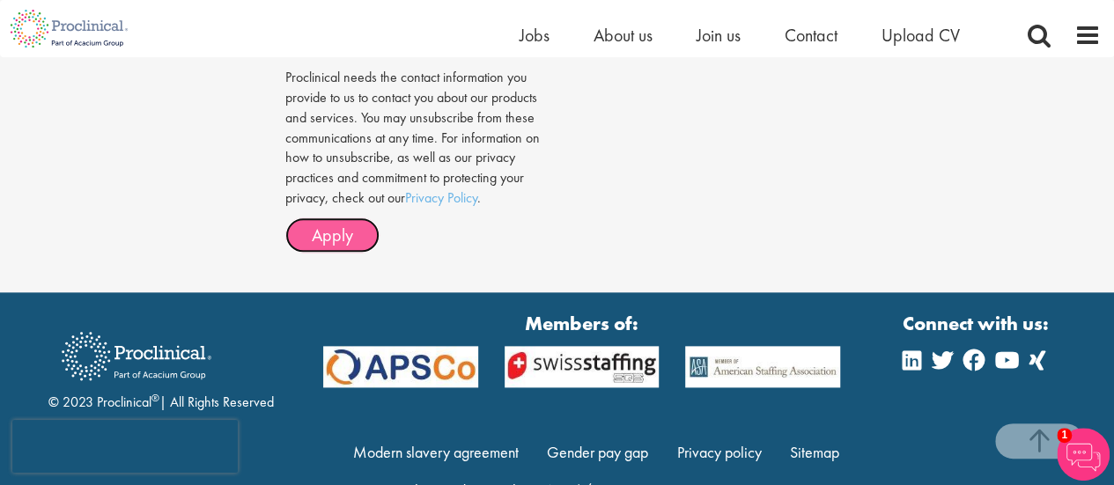
click at [315, 228] on span "Apply" at bounding box center [332, 235] width 41 height 23
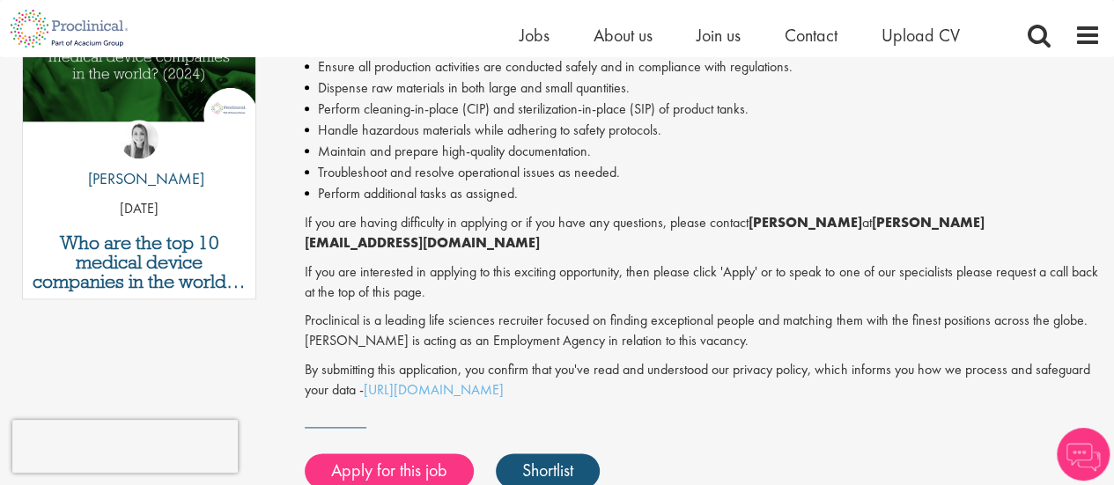
scroll to position [969, 0]
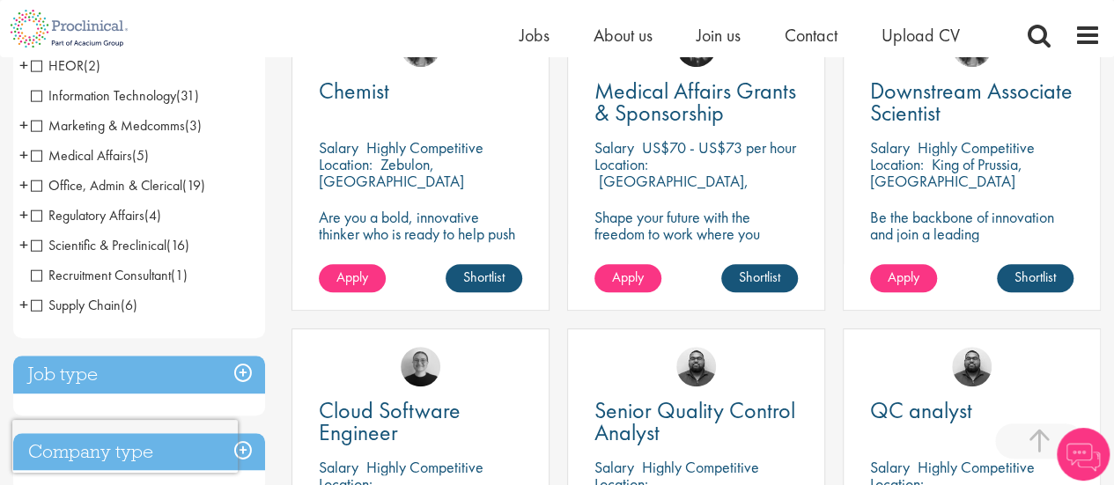
scroll to position [383, 0]
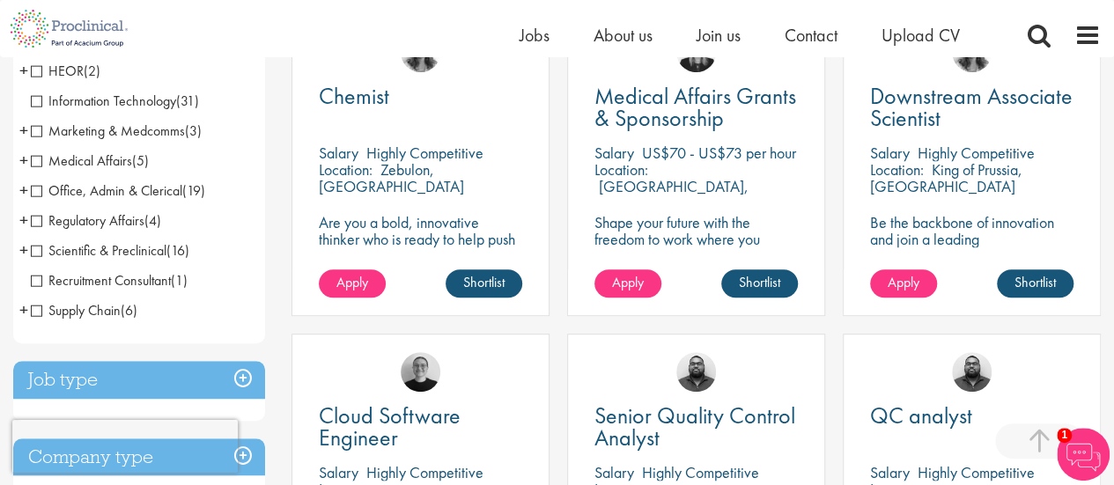
click at [35, 253] on span "Scientific & Preclinical" at bounding box center [99, 250] width 136 height 18
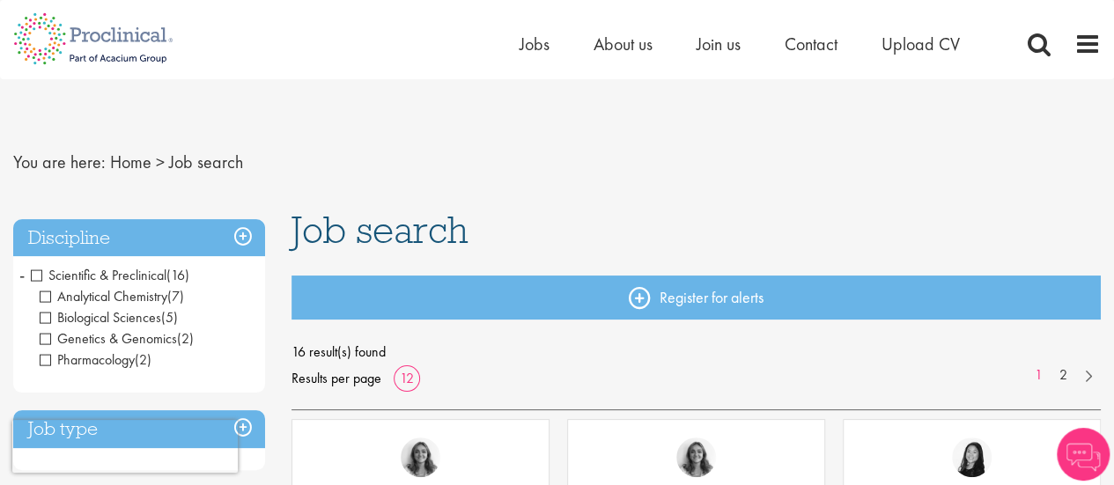
click at [615, 155] on nav "You are here: Home > Job search" at bounding box center [556, 162] width 1087 height 43
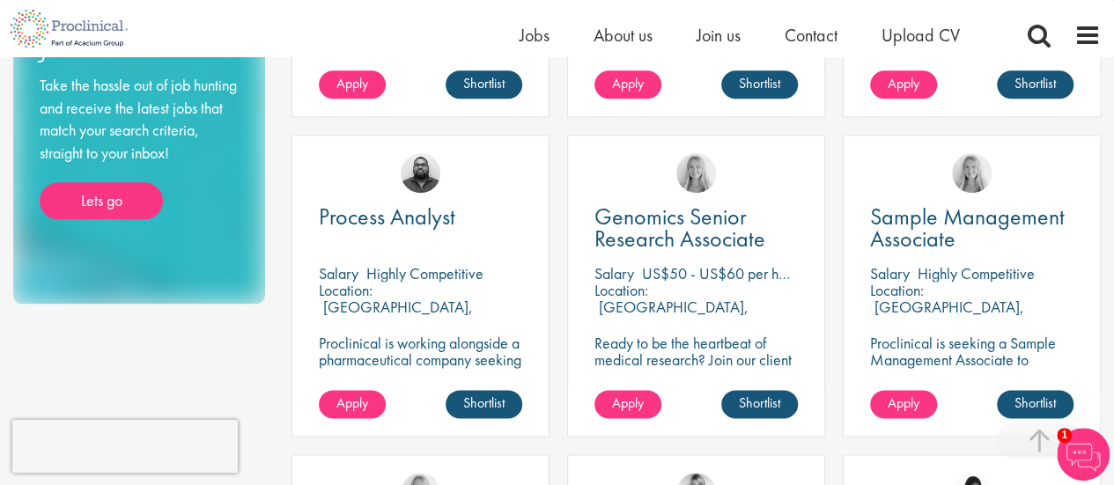
scroll to position [1032, 0]
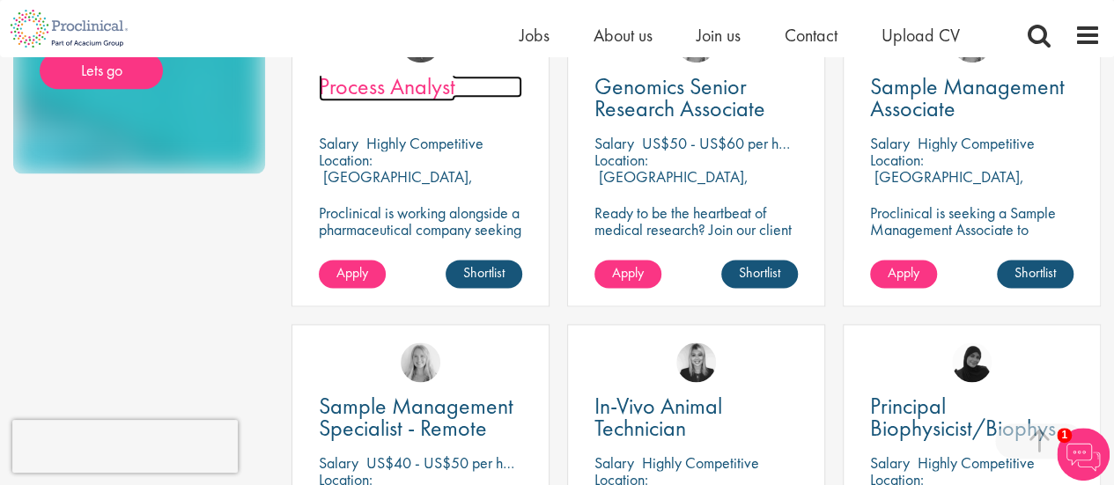
click at [401, 99] on span "Process Analyst" at bounding box center [387, 86] width 136 height 30
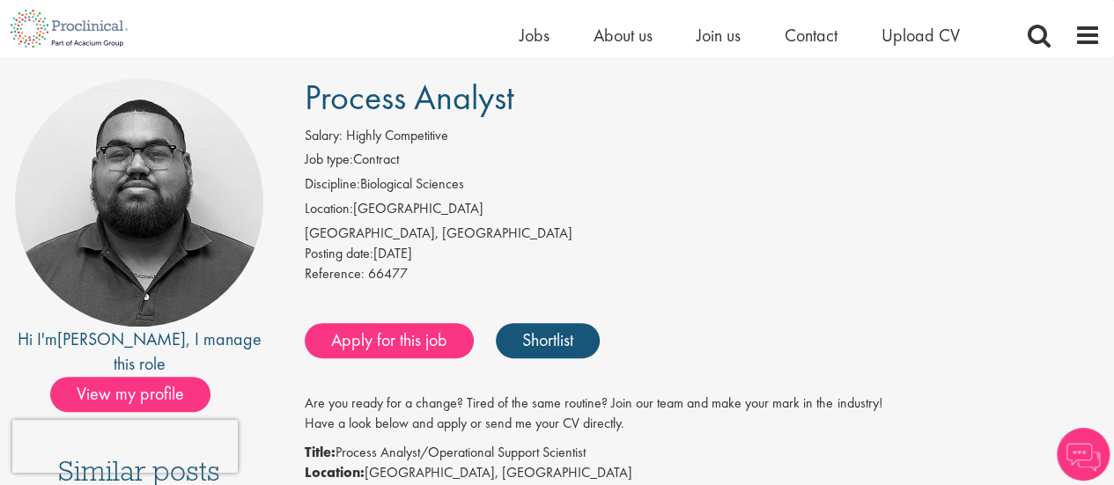
scroll to position [121, 0]
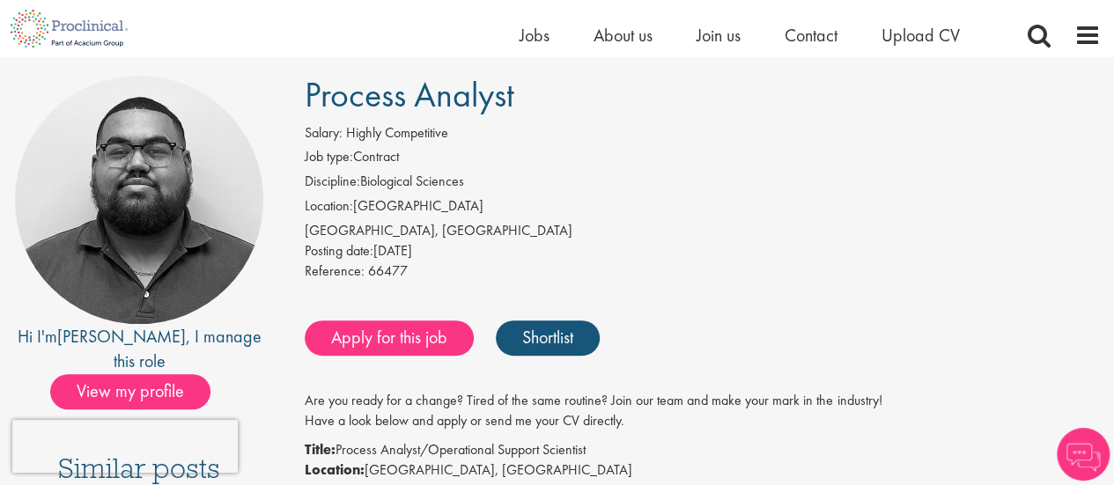
click at [629, 226] on div "[GEOGRAPHIC_DATA], [GEOGRAPHIC_DATA]" at bounding box center [703, 231] width 796 height 20
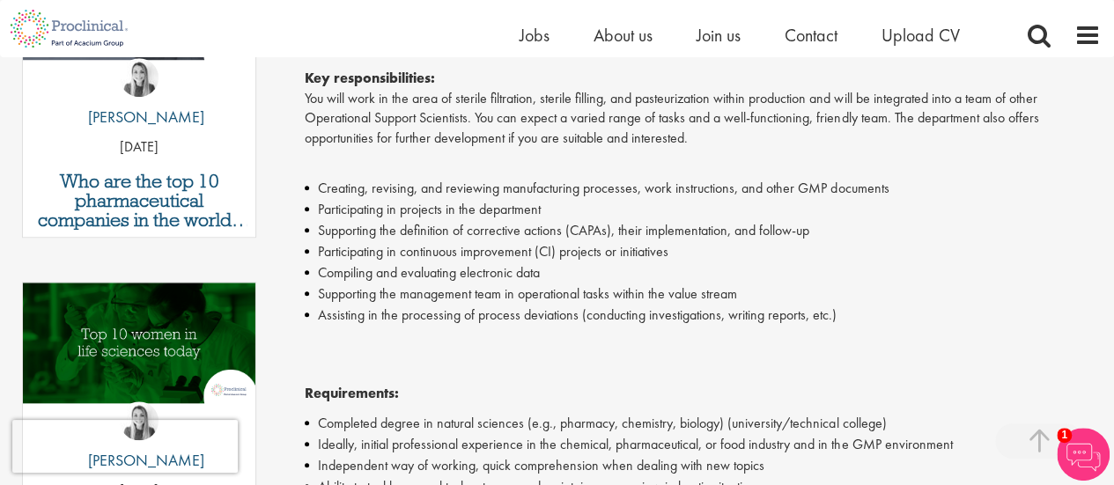
scroll to position [700, 0]
